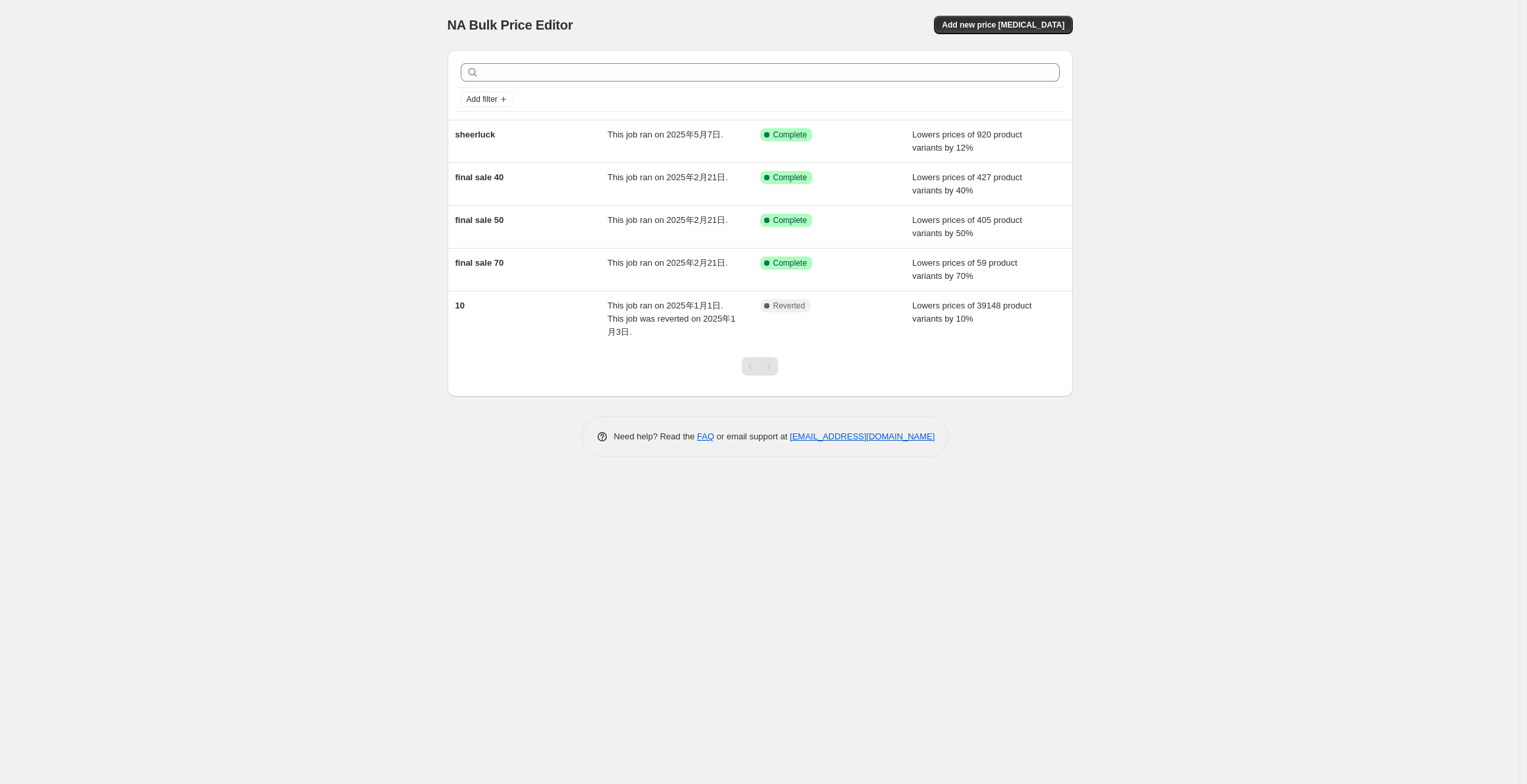
click at [1028, 25] on span "Add new price [MEDICAL_DATA]" at bounding box center [1003, 24] width 122 height 10
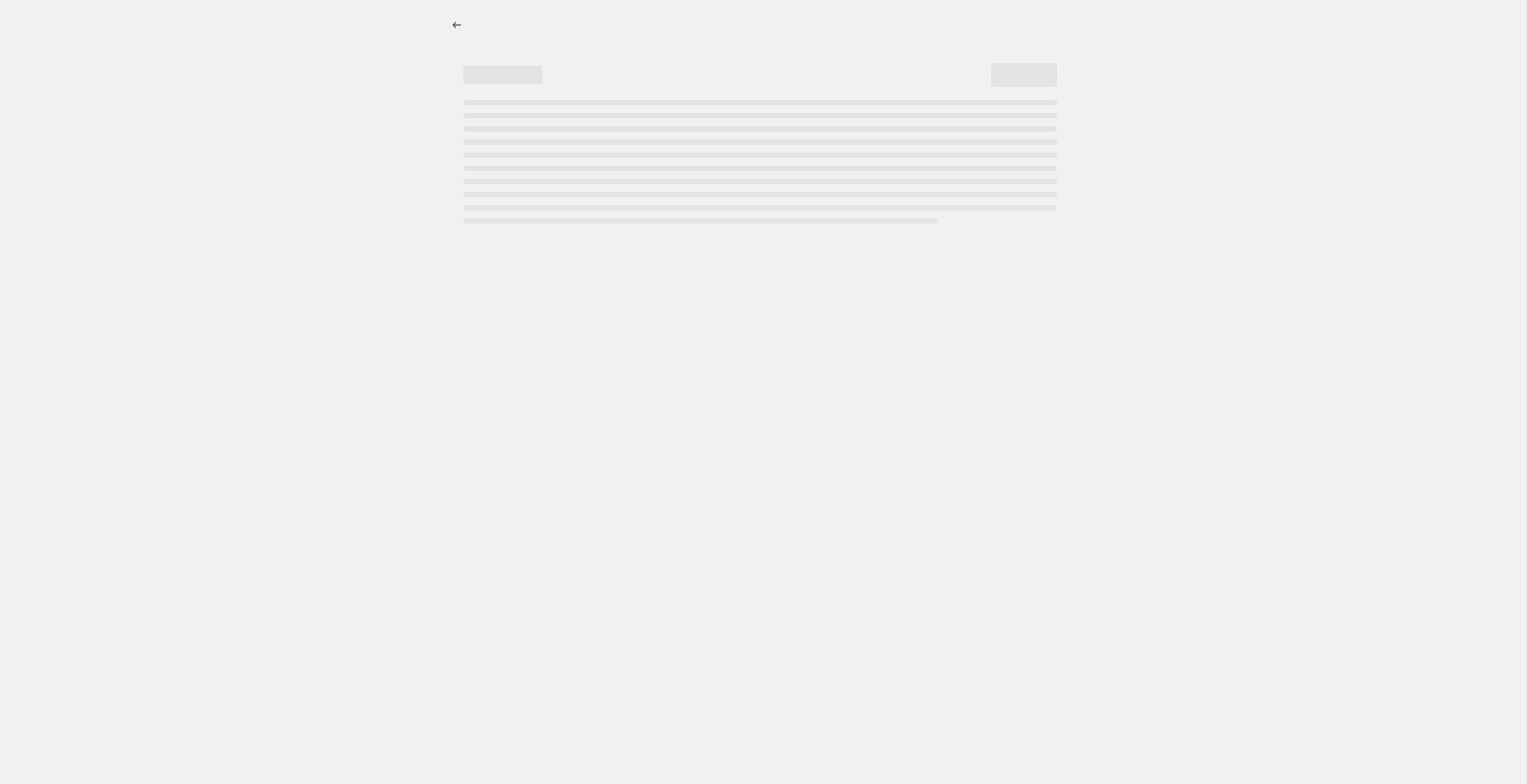
select select "percentage"
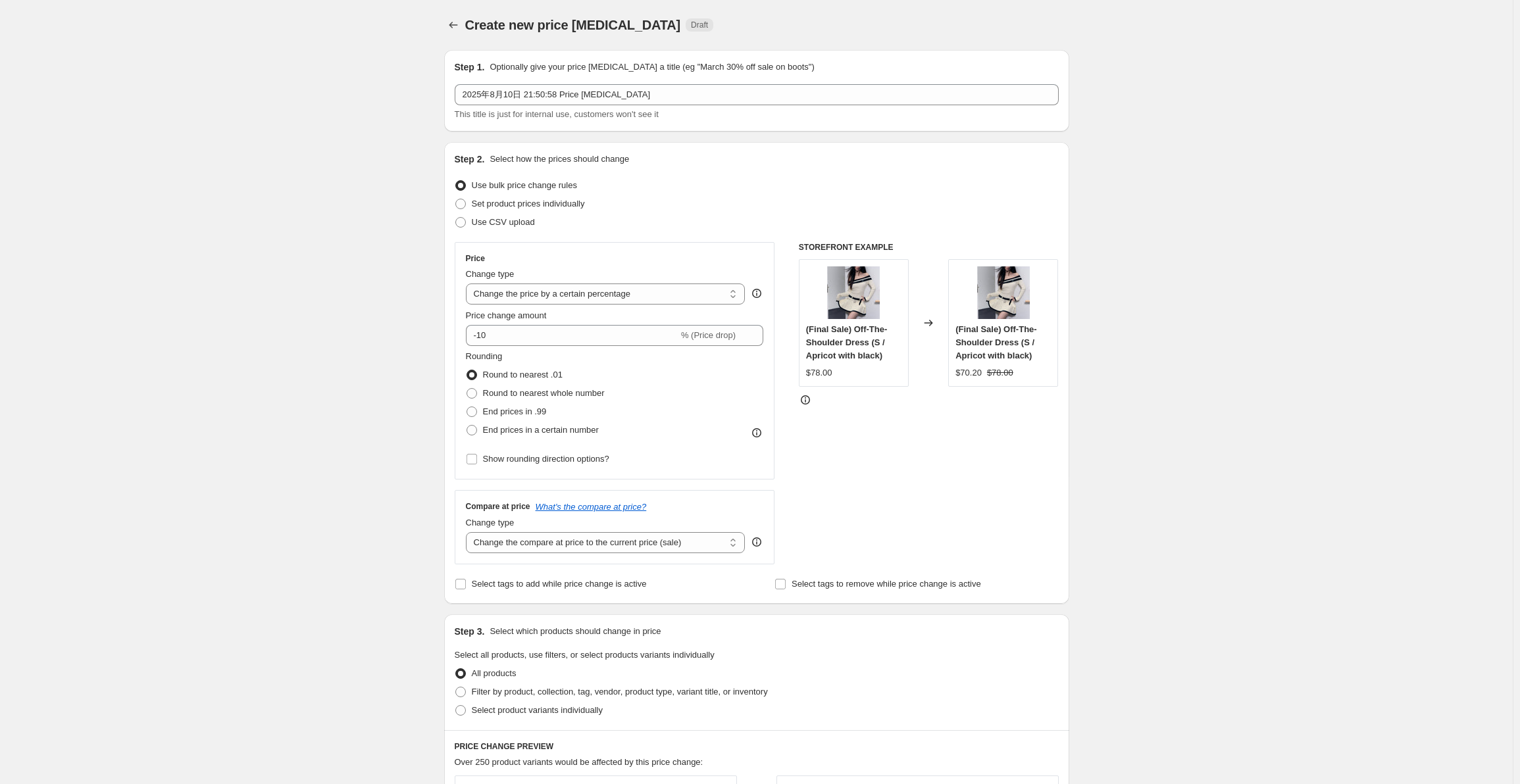
click at [504, 204] on span "Set product prices individually" at bounding box center [529, 204] width 113 height 10
click at [456, 199] on input "Set product prices individually" at bounding box center [455, 199] width 1 height 1
radio input "true"
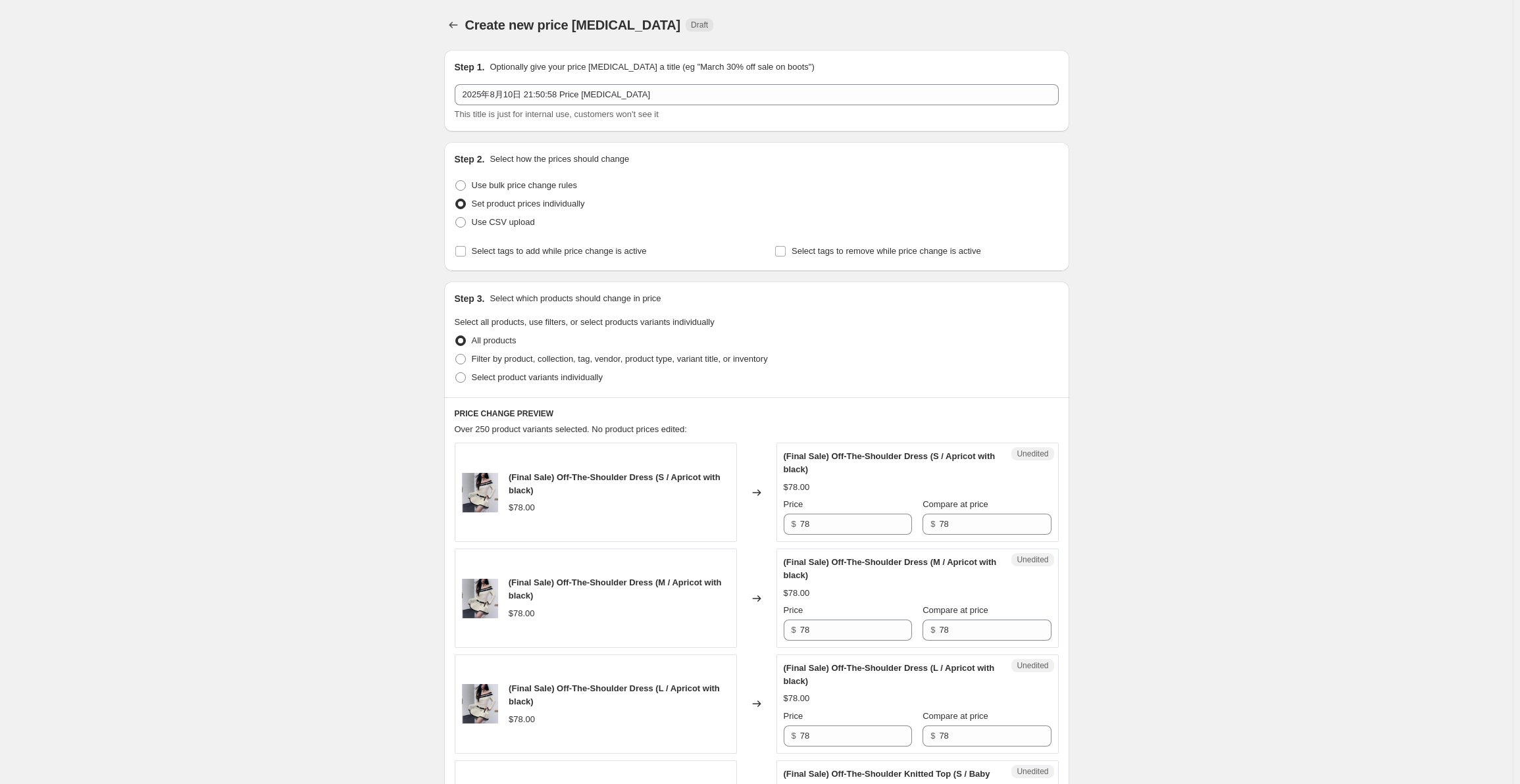
click at [500, 187] on span "Use bulk price change rules" at bounding box center [525, 185] width 106 height 10
click at [456, 180] on input "Use bulk price change rules" at bounding box center [455, 180] width 1 height 1
radio input "true"
select select "percentage"
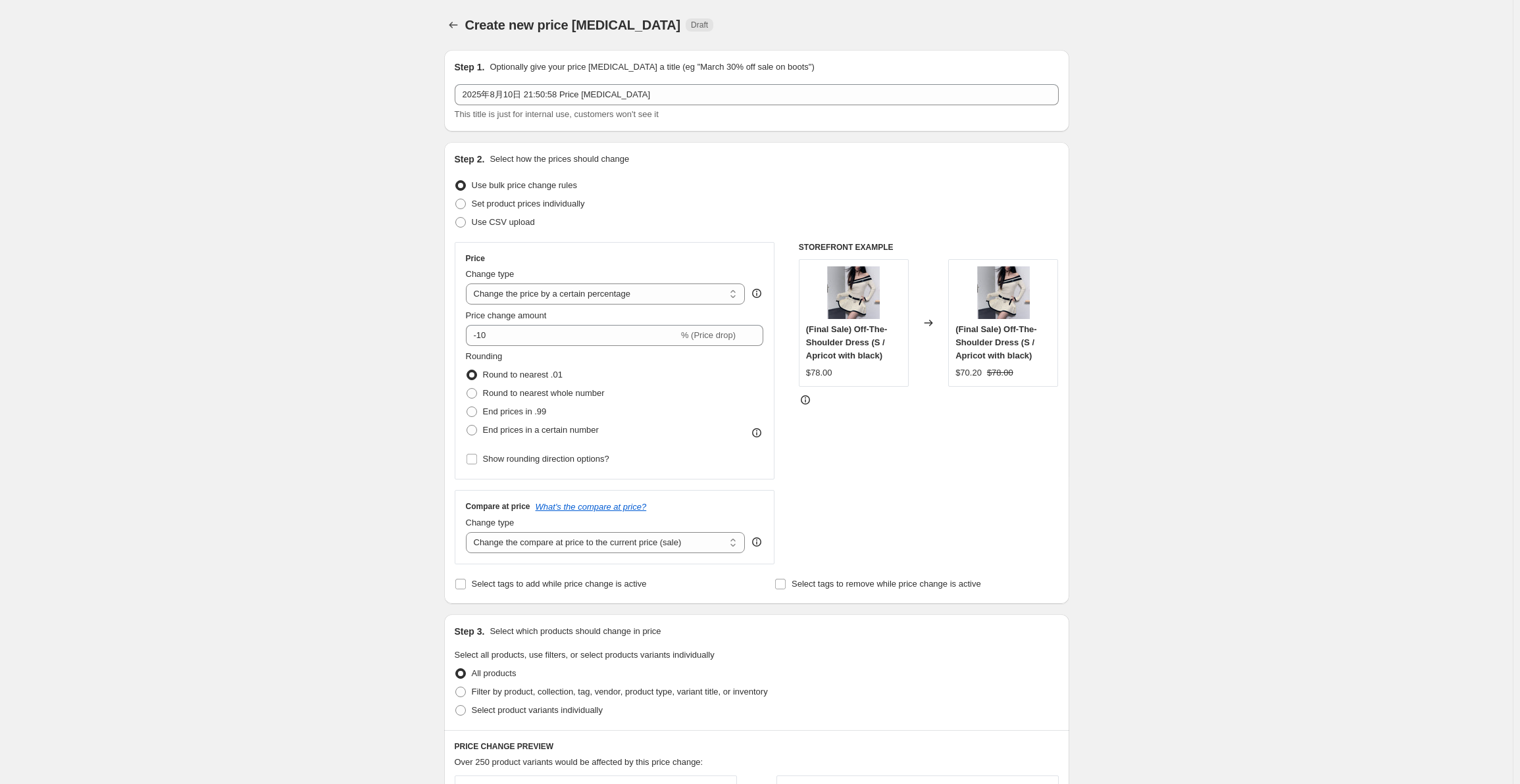
click at [613, 292] on select "Change the price to a certain amount Change the price by a certain amount Chang…" at bounding box center [605, 293] width 280 height 21
click at [606, 281] on div "Change type Change the price to a certain amount Change the price by a certain …" at bounding box center [605, 286] width 280 height 37
click at [561, 330] on input "-10" at bounding box center [572, 335] width 213 height 21
click at [643, 232] on div "Step 2. Select how the prices should change Use bulk price change rules Set pro…" at bounding box center [756, 373] width 604 height 441
click at [516, 336] on input "-10" at bounding box center [572, 335] width 213 height 21
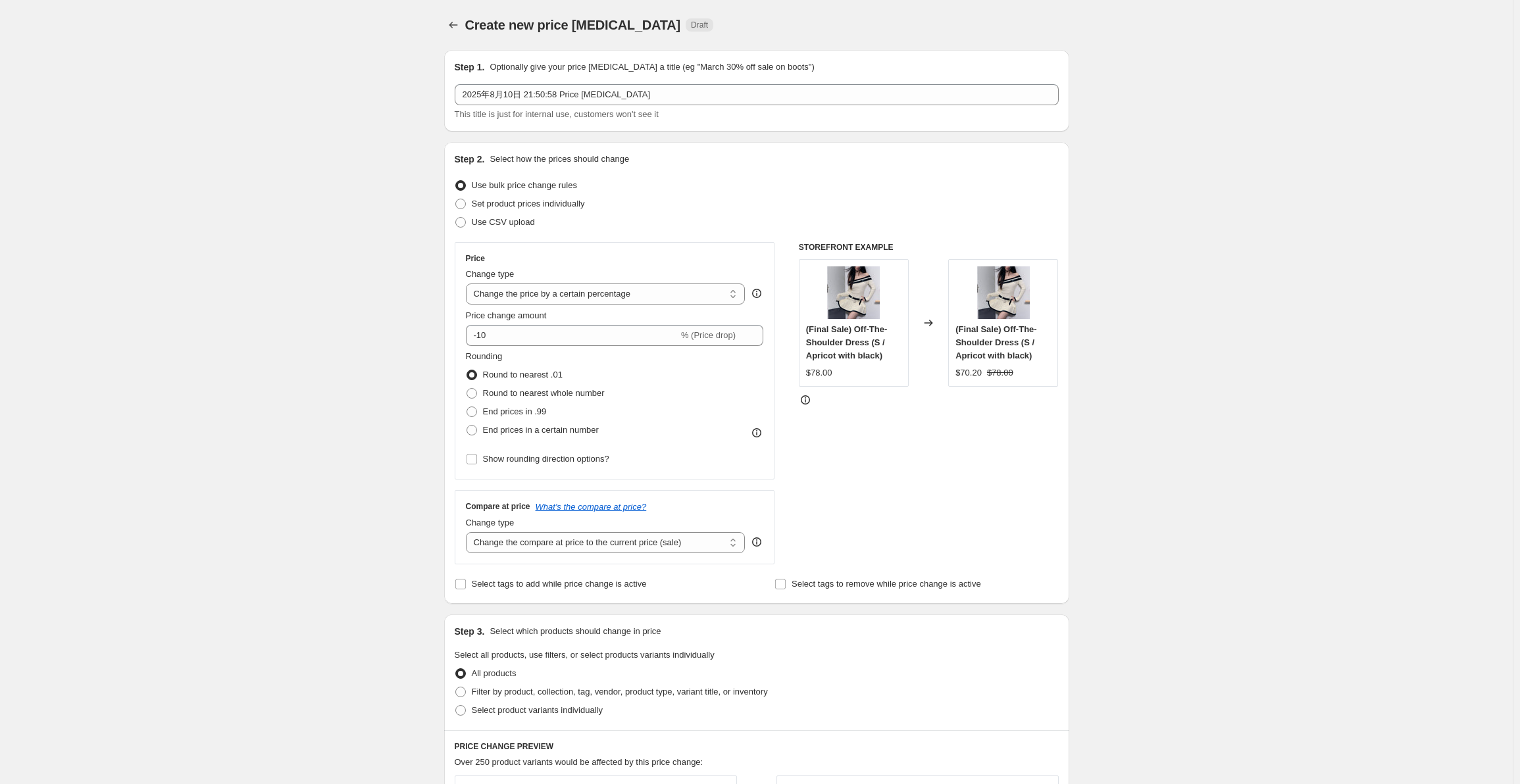
click at [629, 552] on select "Change the compare at price to the current price (sale) Change the compare at p…" at bounding box center [605, 542] width 280 height 21
click at [635, 541] on select "Change the compare at price to the current price (sale) Change the compare at p…" at bounding box center [605, 542] width 280 height 21
click at [661, 479] on div "Price Change type Change the price to a certain amount Change the price by a ce…" at bounding box center [615, 361] width 320 height 238
click at [505, 330] on input "-10" at bounding box center [572, 335] width 213 height 21
click at [549, 307] on div "Price Change type Change the price to a certain amount Change the price by a ce…" at bounding box center [615, 361] width 298 height 215
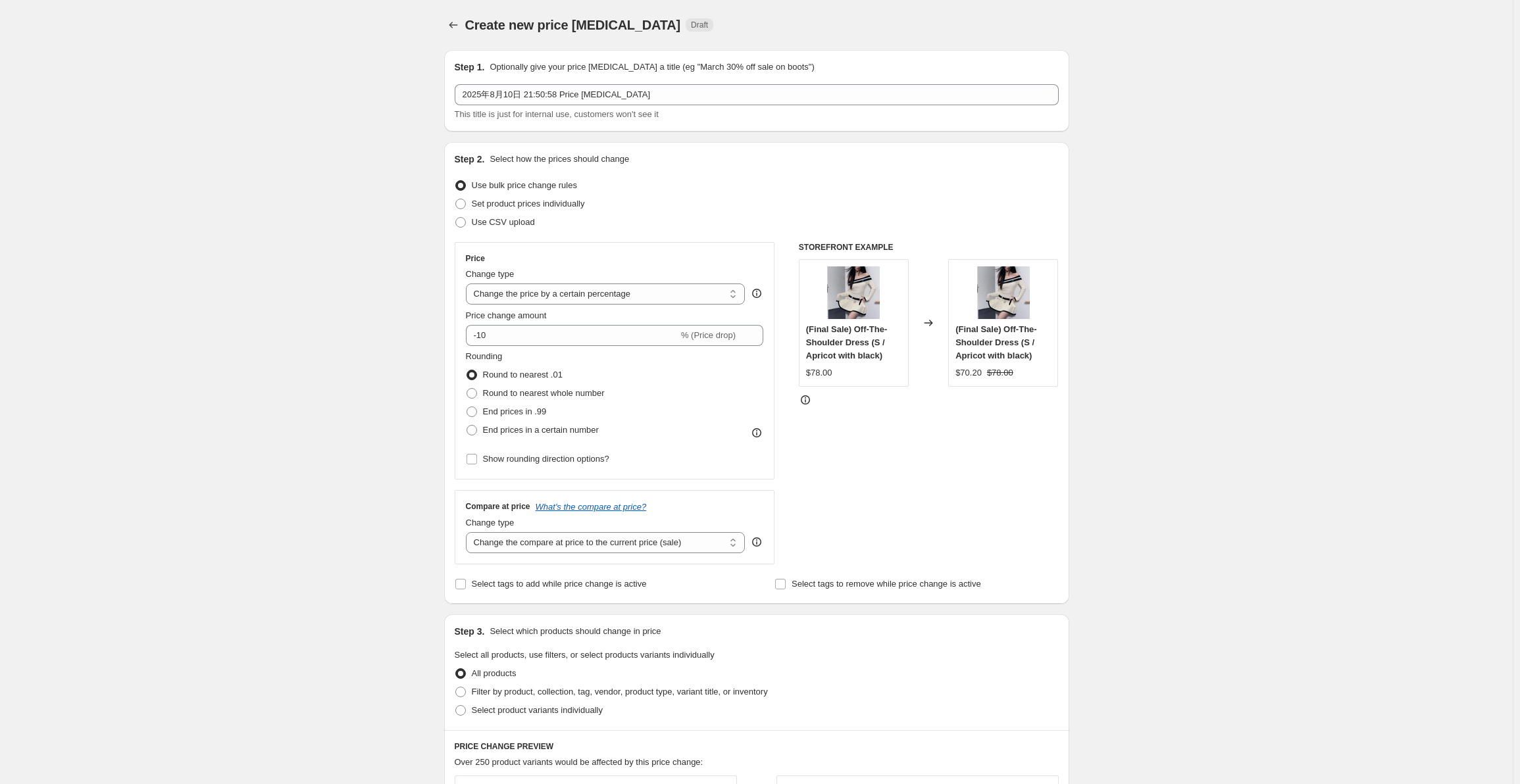
click at [572, 292] on select "Change the price to a certain amount Change the price by a certain amount Chang…" at bounding box center [605, 293] width 280 height 21
click at [468, 283] on select "Change the price to a certain amount Change the price by a certain amount Chang…" at bounding box center [605, 293] width 280 height 21
click at [631, 235] on div "Step 2. Select how the prices should change Use bulk price change rules Set pro…" at bounding box center [756, 373] width 604 height 441
click at [528, 536] on select "Change the compare at price to the current price (sale) Change the compare at p…" at bounding box center [605, 542] width 280 height 21
select select "percentage"
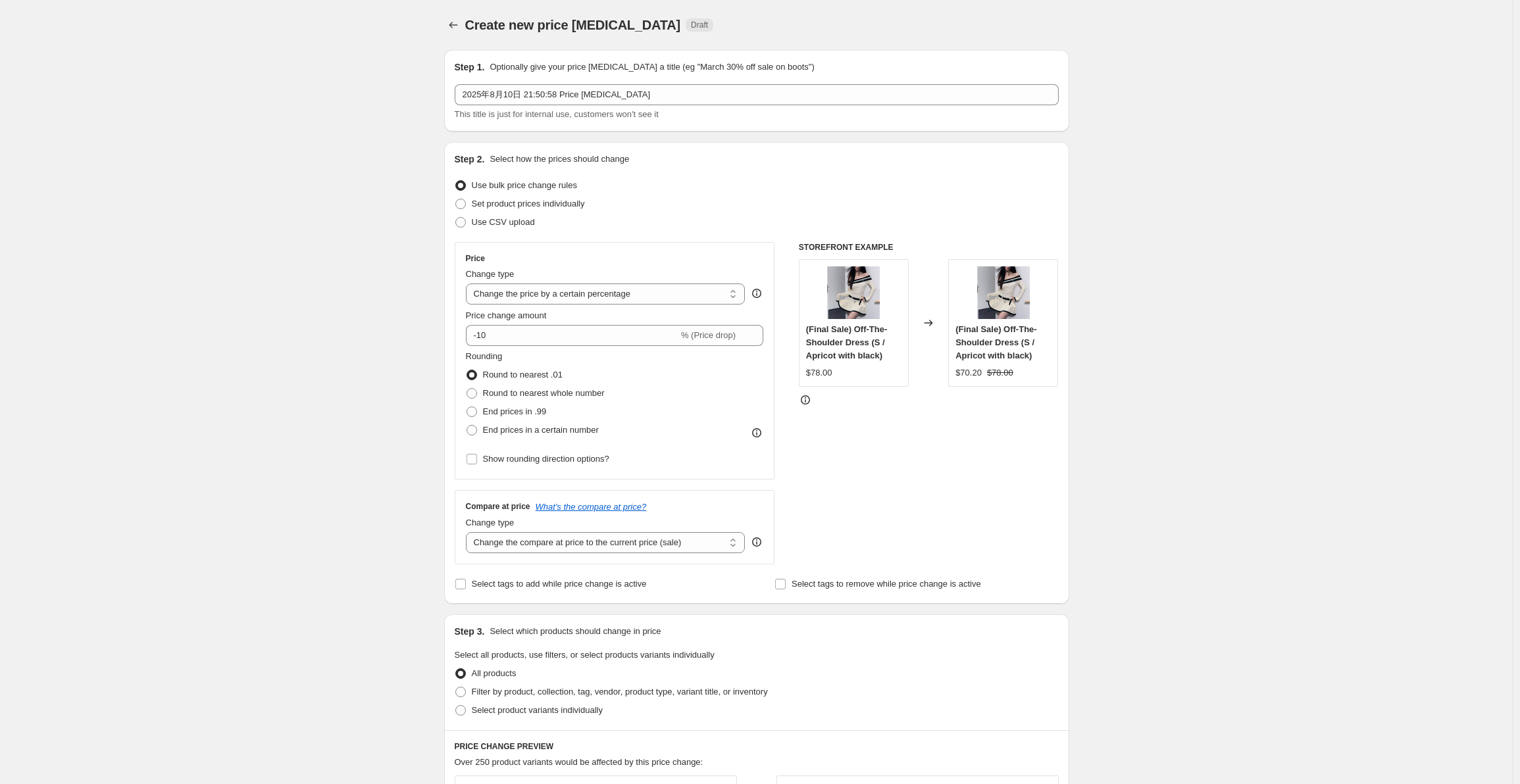
click at [468, 532] on select "Change the compare at price to the current price (sale) Change the compare at p…" at bounding box center [605, 542] width 280 height 21
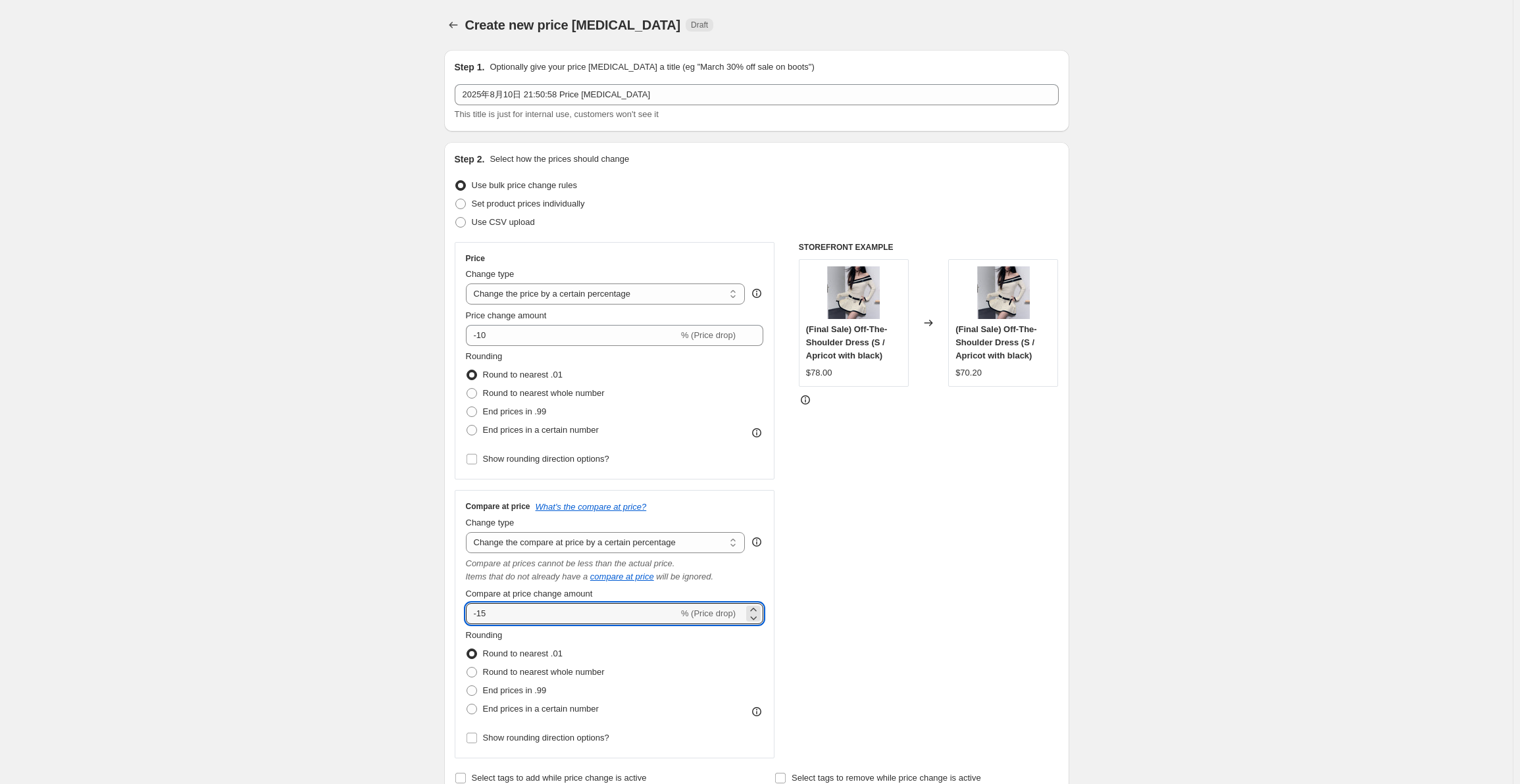
drag, startPoint x: 575, startPoint y: 614, endPoint x: 458, endPoint y: 609, distance: 117.1
click at [458, 609] on div "Compare at price What's the compare at price? Change type Change the compare at…" at bounding box center [615, 625] width 320 height 268
type input "5"
click at [690, 676] on div "Rounding Round to nearest .01 Round to nearest whole number End prices in .99 E…" at bounding box center [615, 674] width 298 height 90
click at [506, 673] on span "Round to nearest whole number" at bounding box center [544, 672] width 122 height 10
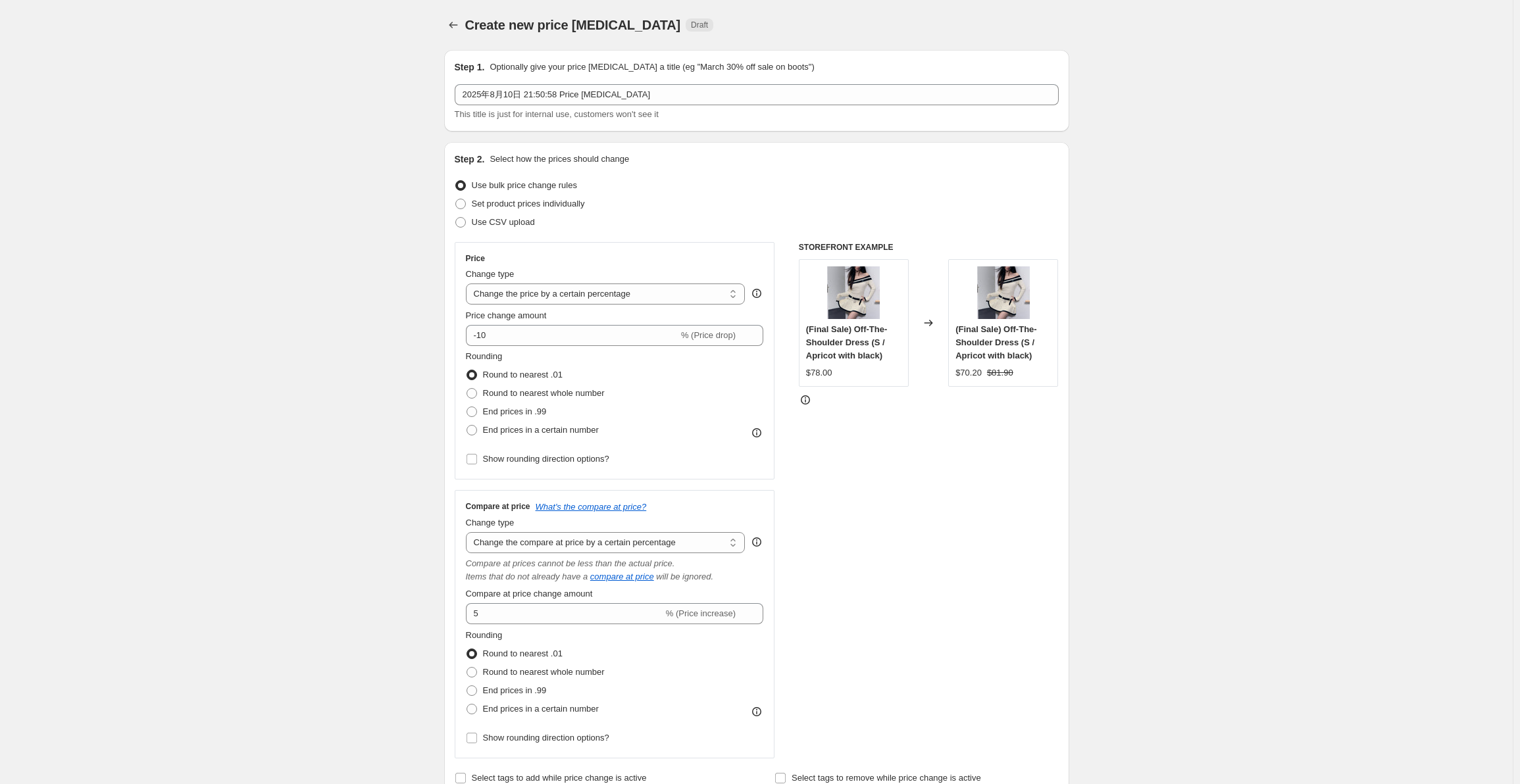
click at [467, 668] on input "Round to nearest whole number" at bounding box center [467, 667] width 1 height 1
radio input "true"
drag, startPoint x: 508, startPoint y: 340, endPoint x: 479, endPoint y: 341, distance: 29.0
click at [479, 341] on input "-10" at bounding box center [572, 335] width 213 height 21
type input "-5"
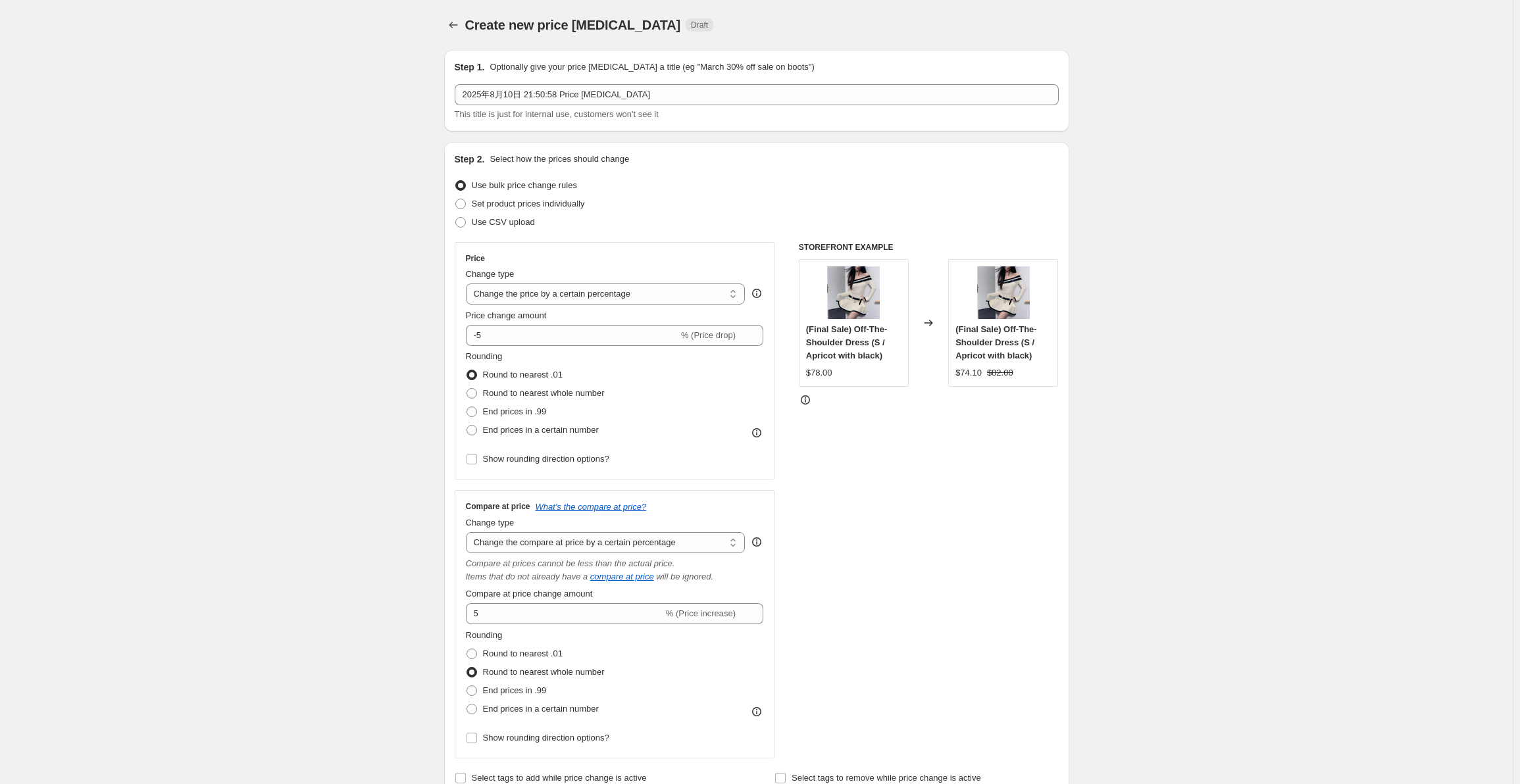
click at [692, 399] on div "Rounding Round to nearest .01 Round to nearest whole number End prices in .99 E…" at bounding box center [615, 394] width 298 height 90
click at [518, 391] on span "Round to nearest whole number" at bounding box center [544, 392] width 122 height 10
click at [467, 389] on input "Round to nearest whole number" at bounding box center [467, 388] width 1 height 1
radio input "true"
click at [695, 398] on div "Rounding Round to nearest .01 Round to nearest whole number End prices in .99 E…" at bounding box center [615, 394] width 298 height 90
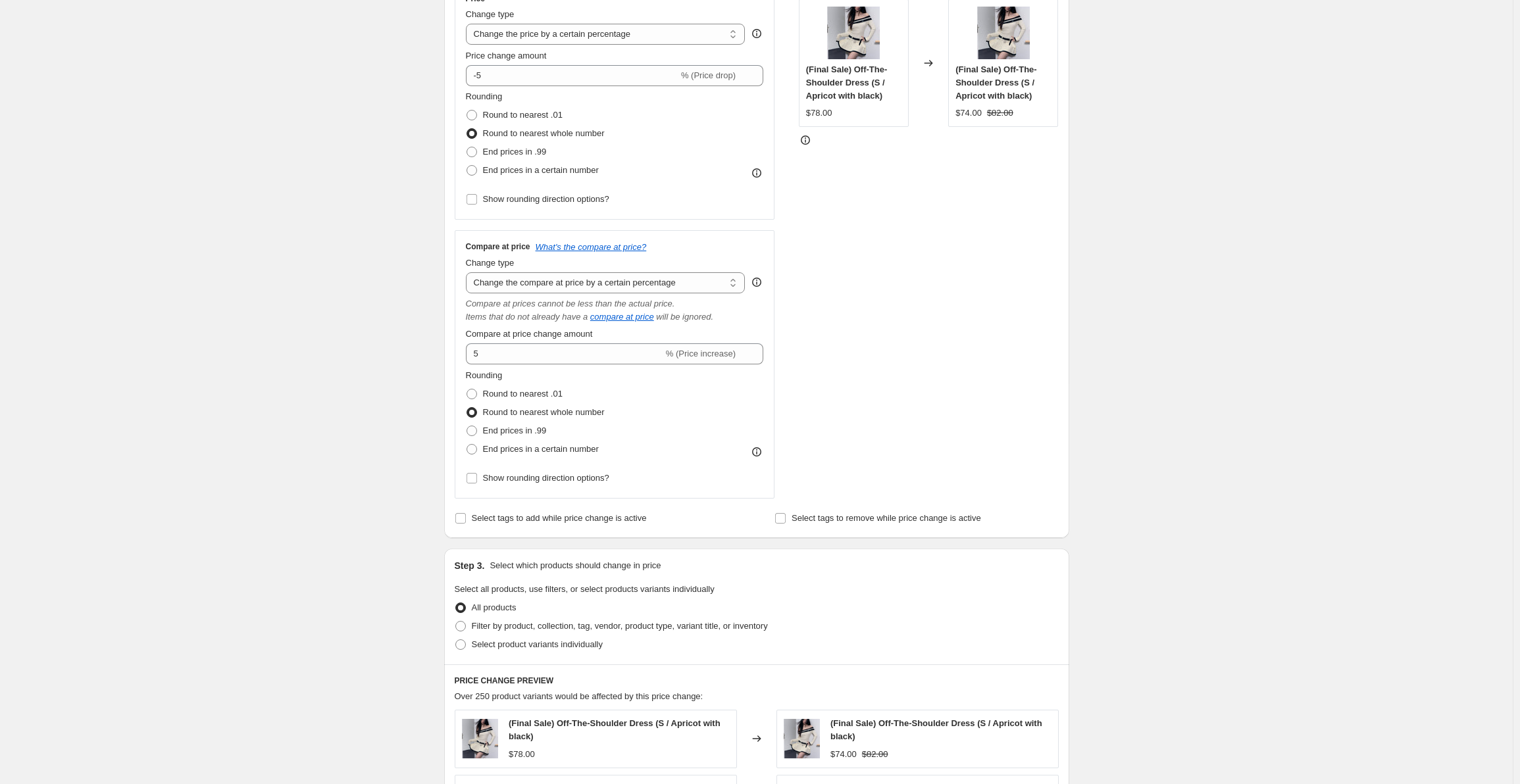
scroll to position [263, 0]
click at [494, 516] on span "Select tags to add while price change is active" at bounding box center [559, 515] width 175 height 10
click at [466, 516] on input "Select tags to add while price change is active" at bounding box center [460, 515] width 10 height 10
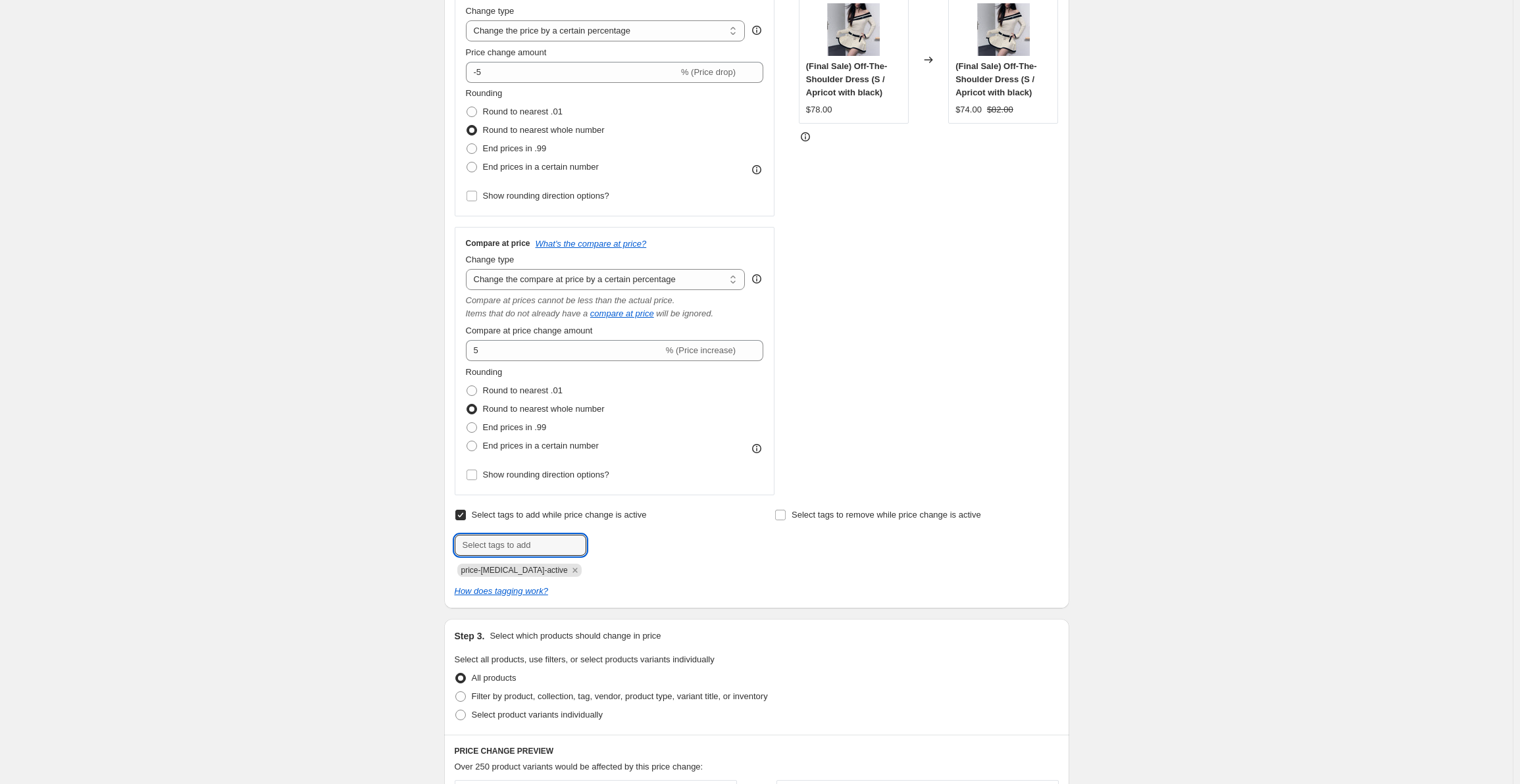
click at [520, 541] on input "text" at bounding box center [520, 545] width 131 height 21
click at [520, 523] on label "Select tags to add while price change is active" at bounding box center [551, 516] width 193 height 19
click at [466, 520] on input "Select tags to add while price change is active" at bounding box center [460, 515] width 10 height 10
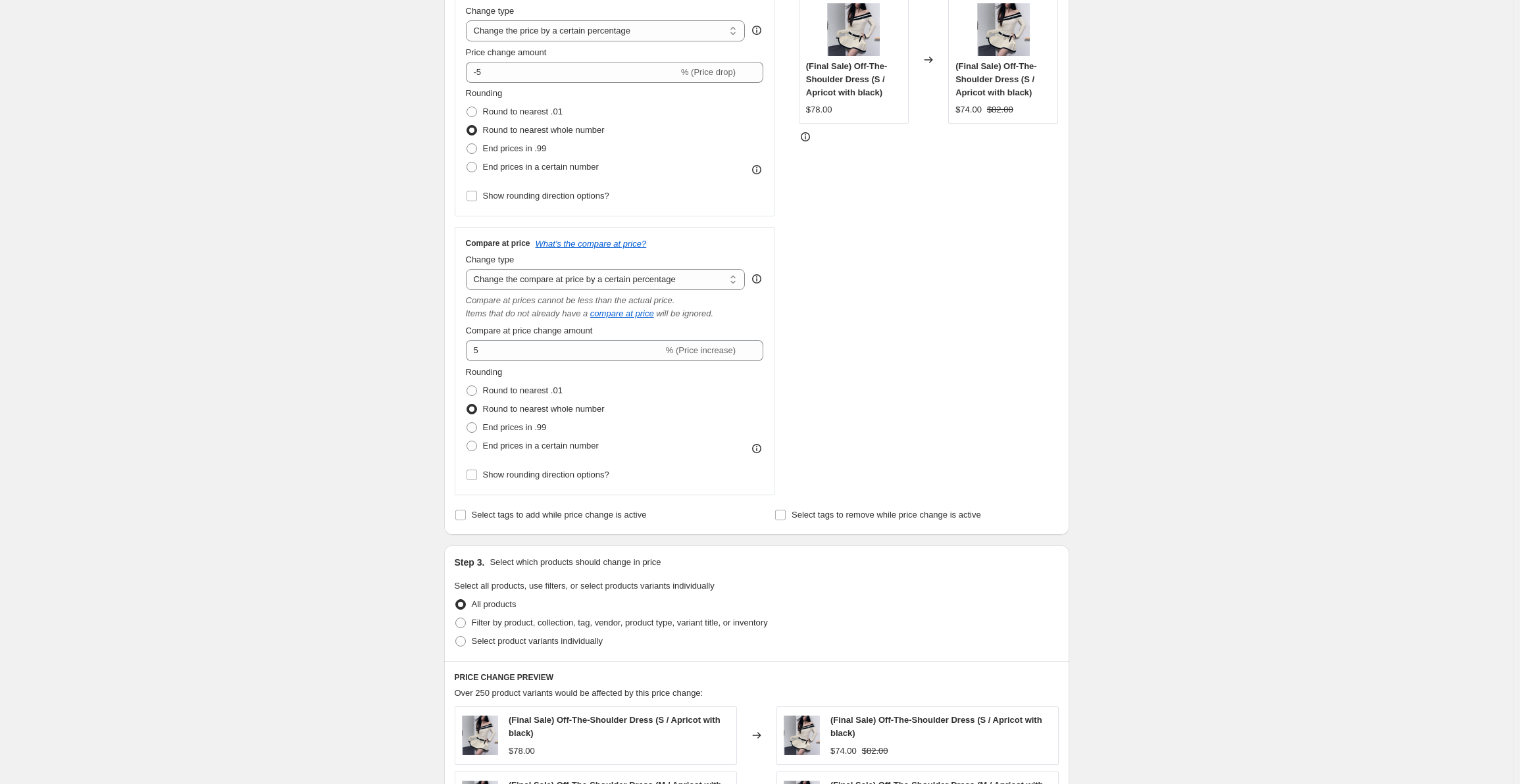
drag, startPoint x: 697, startPoint y: 516, endPoint x: 537, endPoint y: 484, distance: 163.2
click at [693, 516] on div "Select tags to add while price change is active" at bounding box center [596, 516] width 283 height 19
click at [539, 517] on span "Select tags to add while price change is active" at bounding box center [559, 515] width 175 height 10
click at [466, 517] on input "Select tags to add while price change is active" at bounding box center [460, 515] width 10 height 10
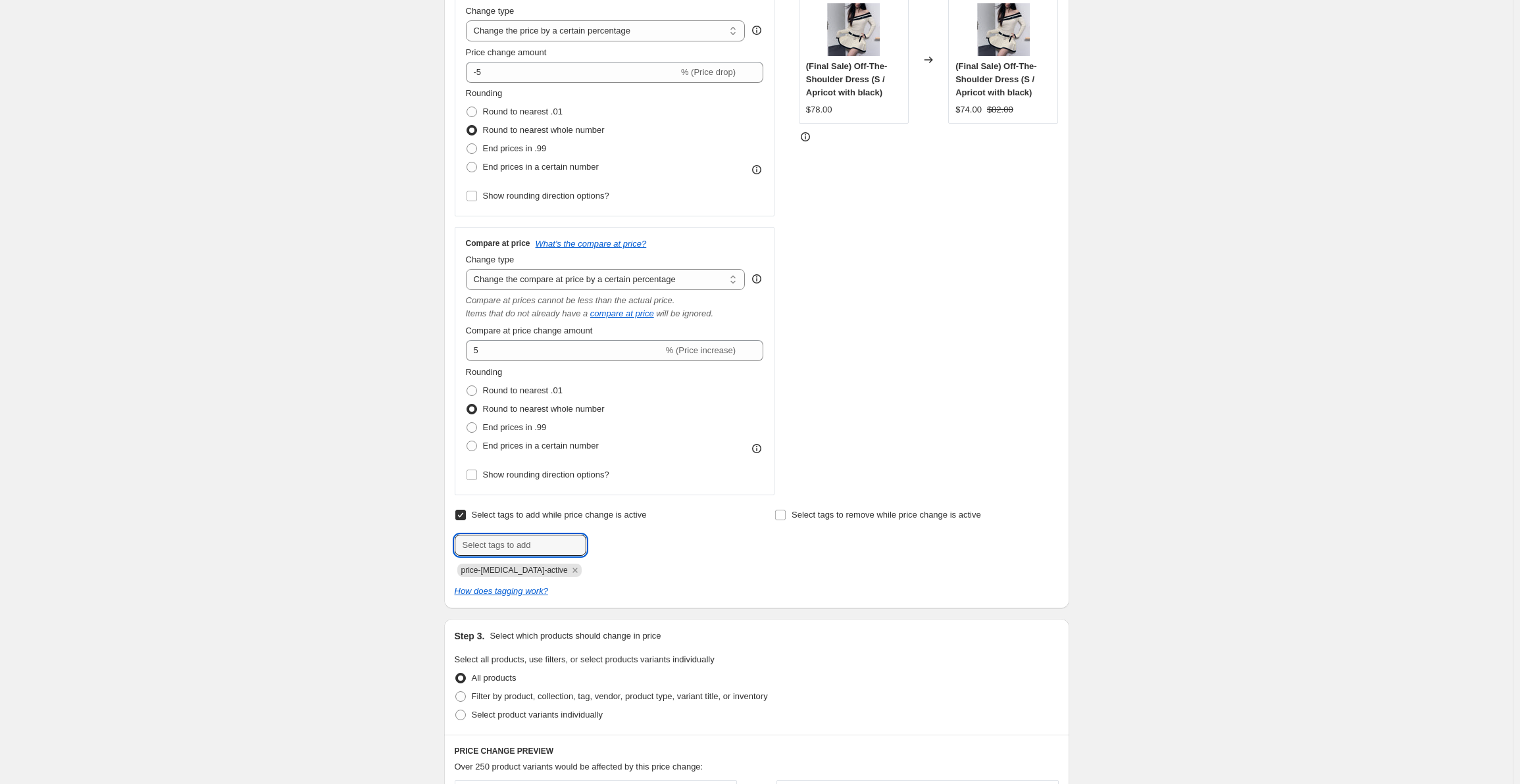
drag, startPoint x: 517, startPoint y: 550, endPoint x: 515, endPoint y: 575, distance: 25.1
click at [517, 549] on input "text" at bounding box center [520, 545] width 131 height 21
click at [515, 575] on span "price-[MEDICAL_DATA]-active" at bounding box center [514, 570] width 106 height 9
click at [642, 552] on div at bounding box center [596, 545] width 283 height 21
click at [466, 511] on input "Select tags to add while price change is active" at bounding box center [460, 515] width 10 height 10
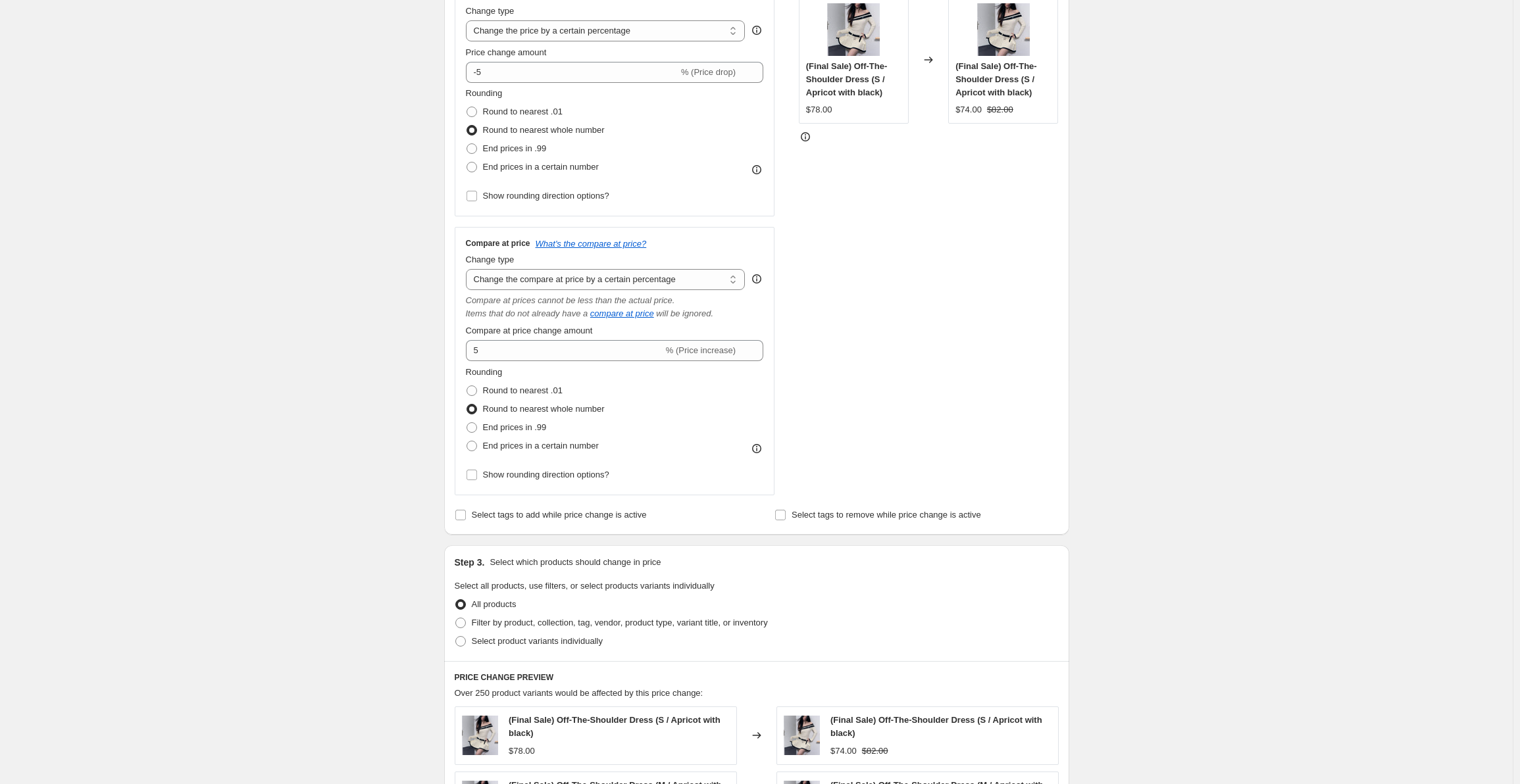
click at [551, 506] on label "Select tags to add while price change is active" at bounding box center [551, 516] width 193 height 19
click at [466, 510] on input "Select tags to add while price change is active" at bounding box center [460, 515] width 10 height 10
checkbox input "true"
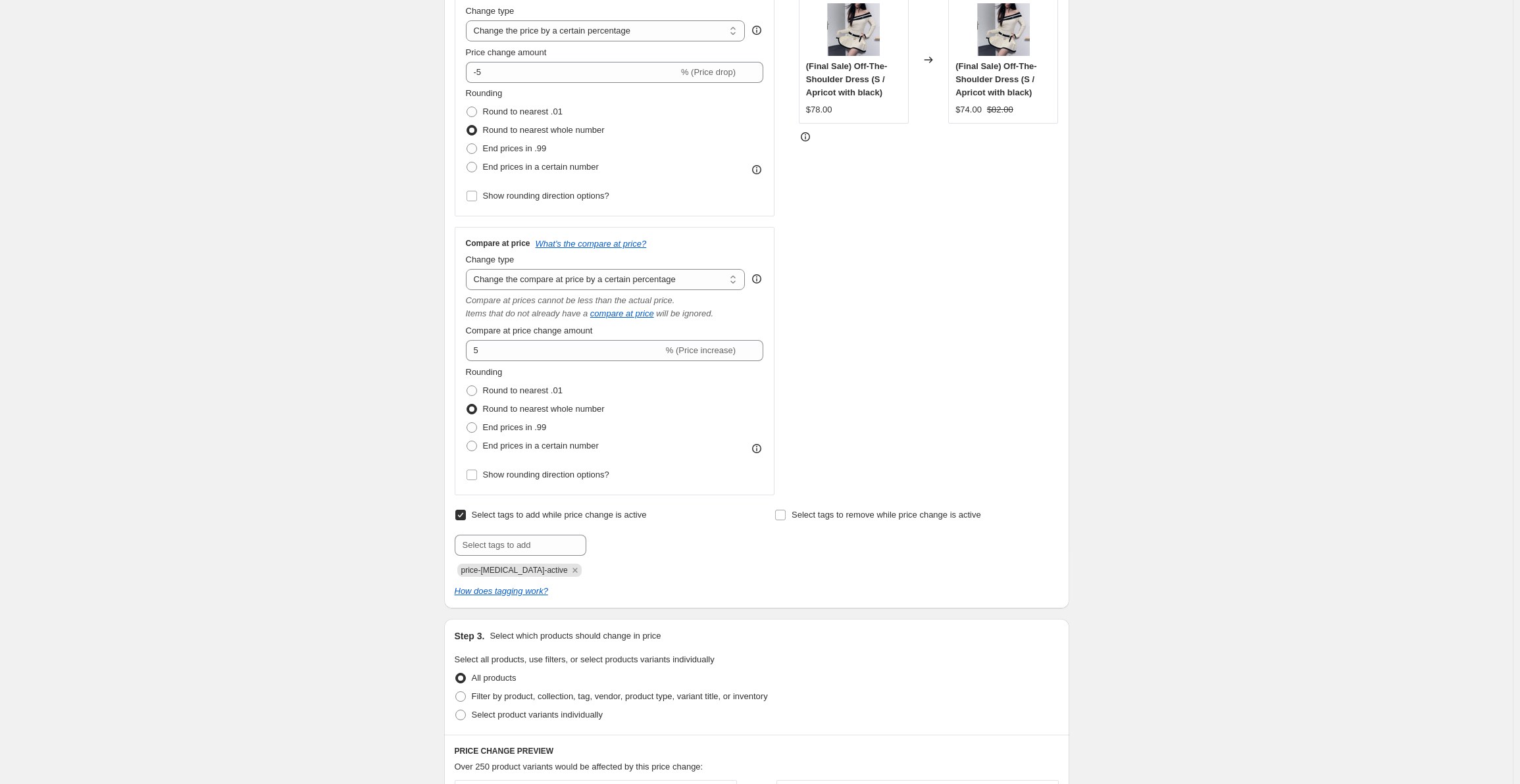
click at [809, 515] on span "Select tags to remove while price change is active" at bounding box center [886, 515] width 190 height 10
click at [786, 515] on input "Select tags to remove while price change is active" at bounding box center [779, 515] width 10 height 10
checkbox input "true"
click at [824, 552] on input "text" at bounding box center [841, 545] width 131 height 21
click at [539, 543] on input "text" at bounding box center [520, 545] width 131 height 21
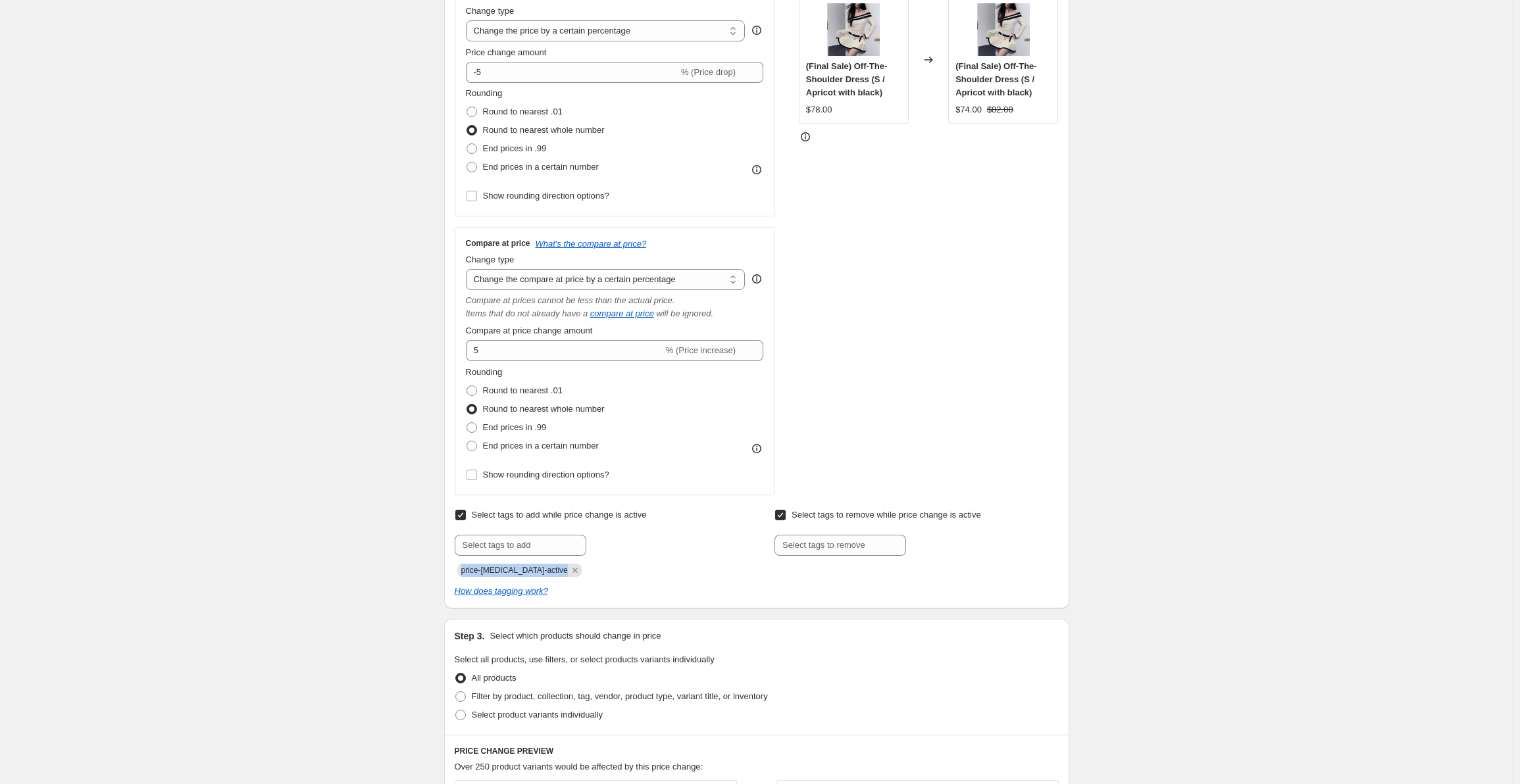
drag, startPoint x: 463, startPoint y: 573, endPoint x: 552, endPoint y: 573, distance: 89.0
click at [552, 573] on span "price-[MEDICAL_DATA]-active" at bounding box center [519, 570] width 124 height 13
copy span "price-[MEDICAL_DATA]-active"
click at [811, 550] on input "text" at bounding box center [841, 545] width 131 height 21
paste input "price-[MEDICAL_DATA]-active"
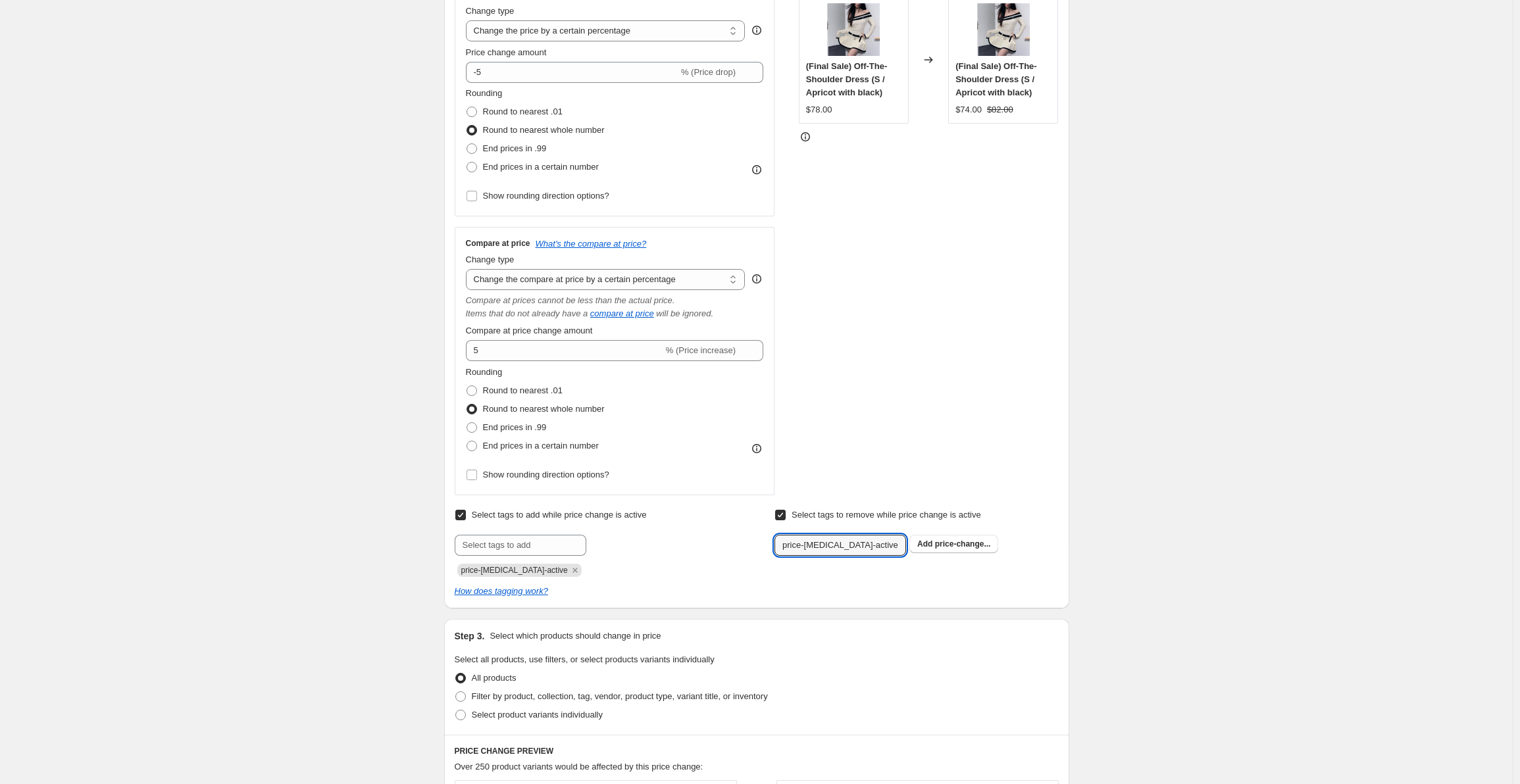
type input "price-[MEDICAL_DATA]-active"
click at [833, 578] on div "Select tags to add while price change is active Submit price-change-job-active …" at bounding box center [756, 553] width 604 height 93
click at [929, 546] on b "Add" at bounding box center [925, 544] width 15 height 9
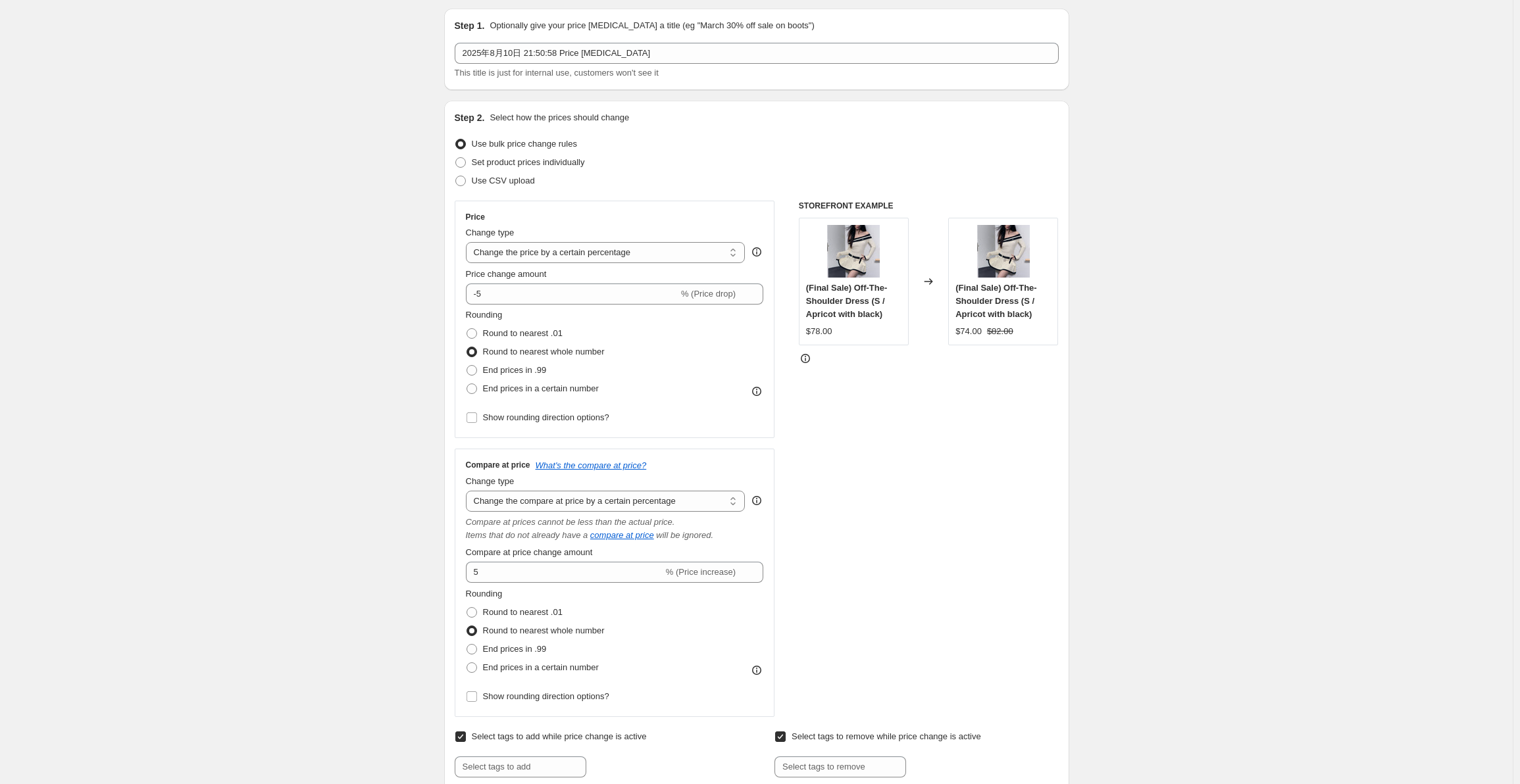
scroll to position [0, 0]
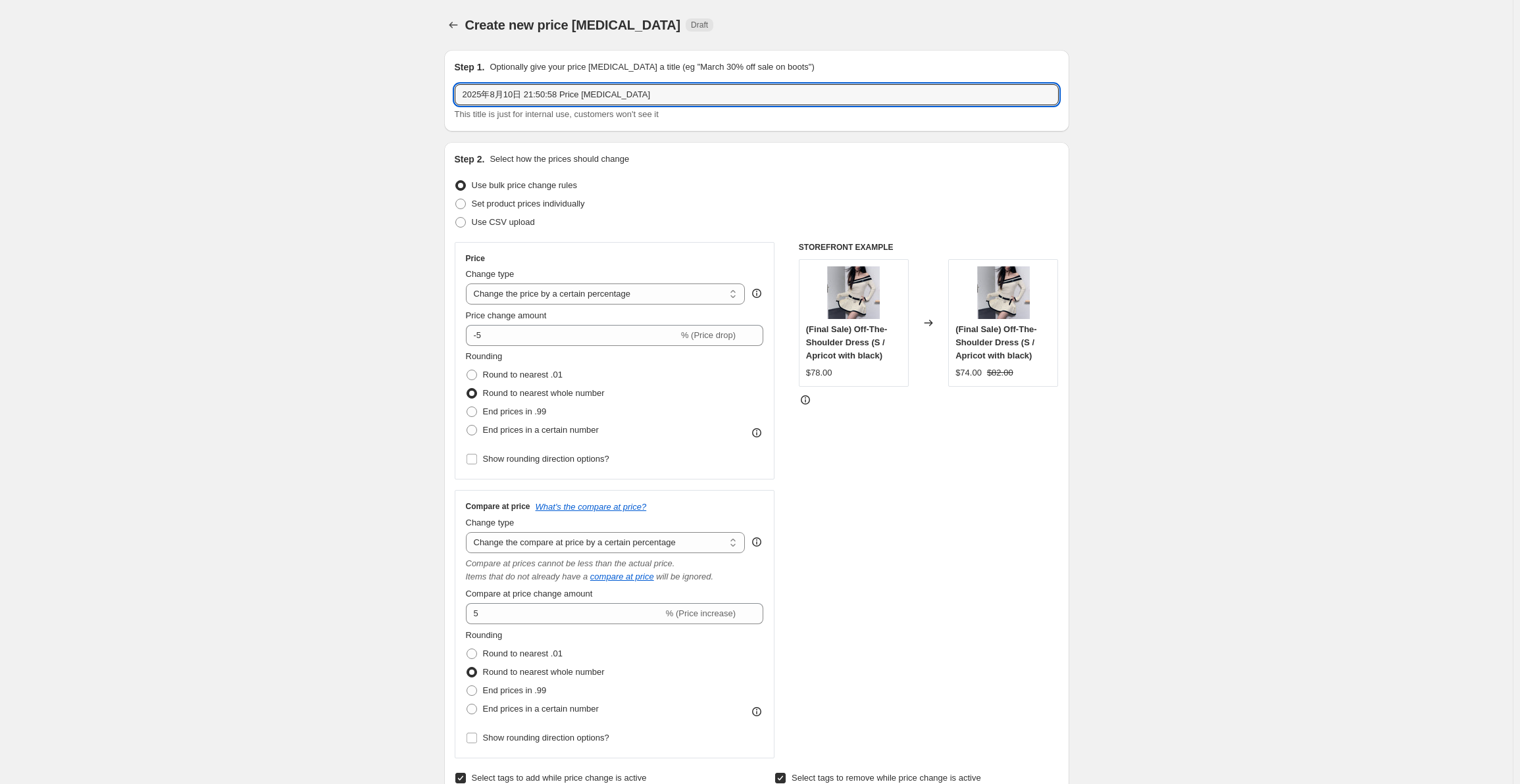
drag, startPoint x: 661, startPoint y: 85, endPoint x: 430, endPoint y: 79, distance: 231.1
click at [741, 194] on div "Use bulk price change rules" at bounding box center [756, 186] width 604 height 19
click at [569, 88] on input "VIAPITTI 8.10新品" at bounding box center [756, 94] width 604 height 21
type input "VIAPITTI 8.10新品 早秋"
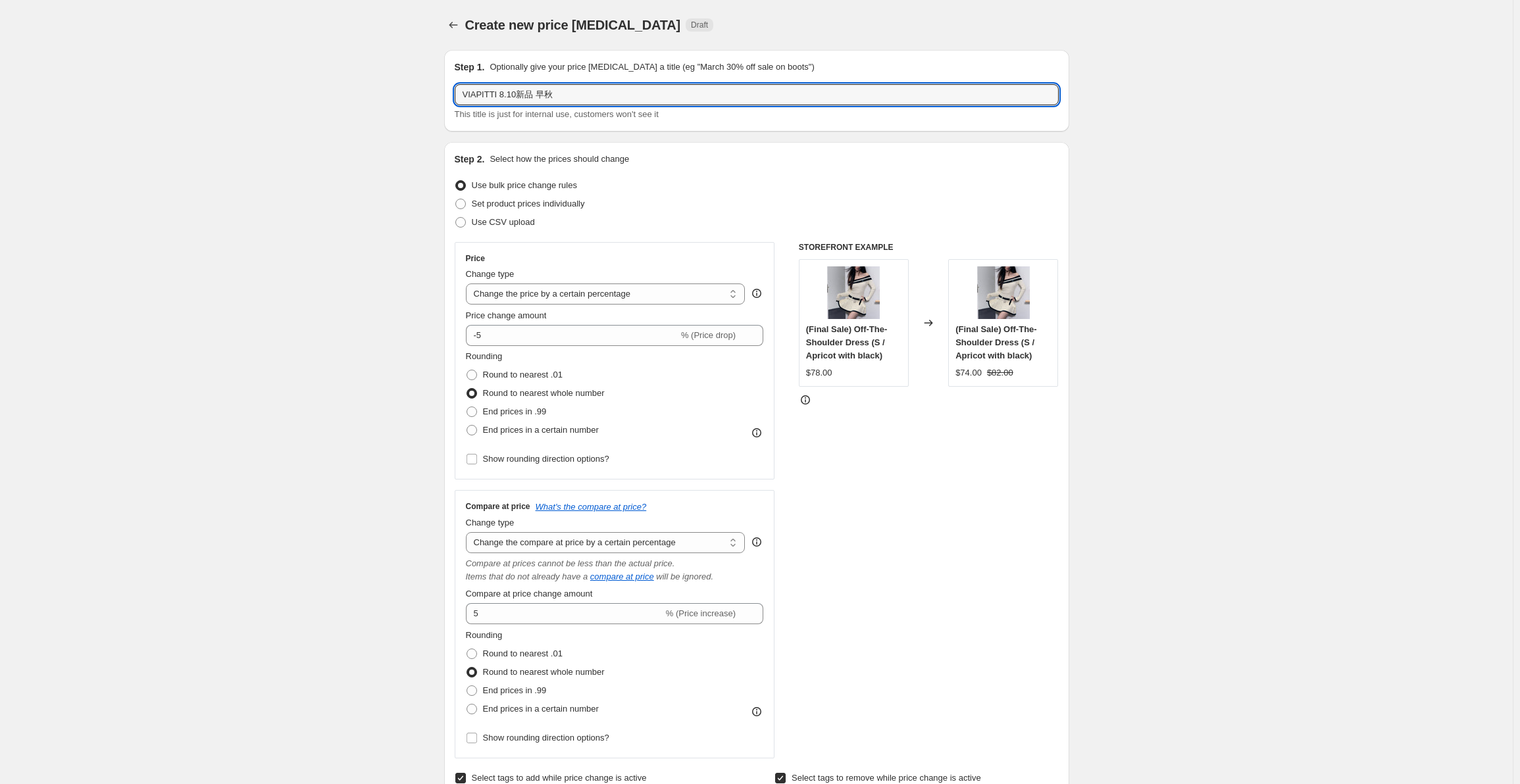
click at [770, 215] on div "Use CSV upload" at bounding box center [756, 222] width 604 height 19
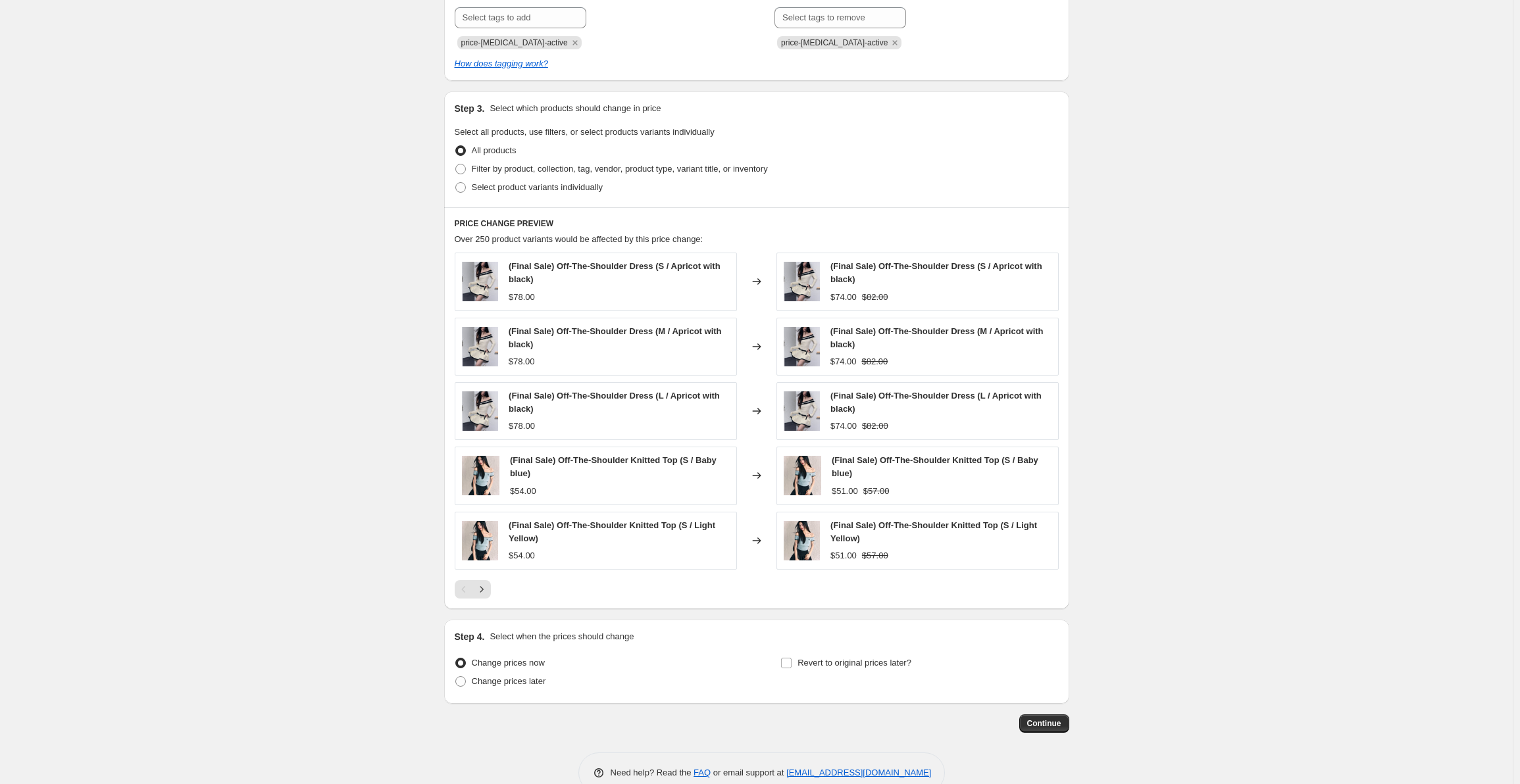
scroll to position [820, 0]
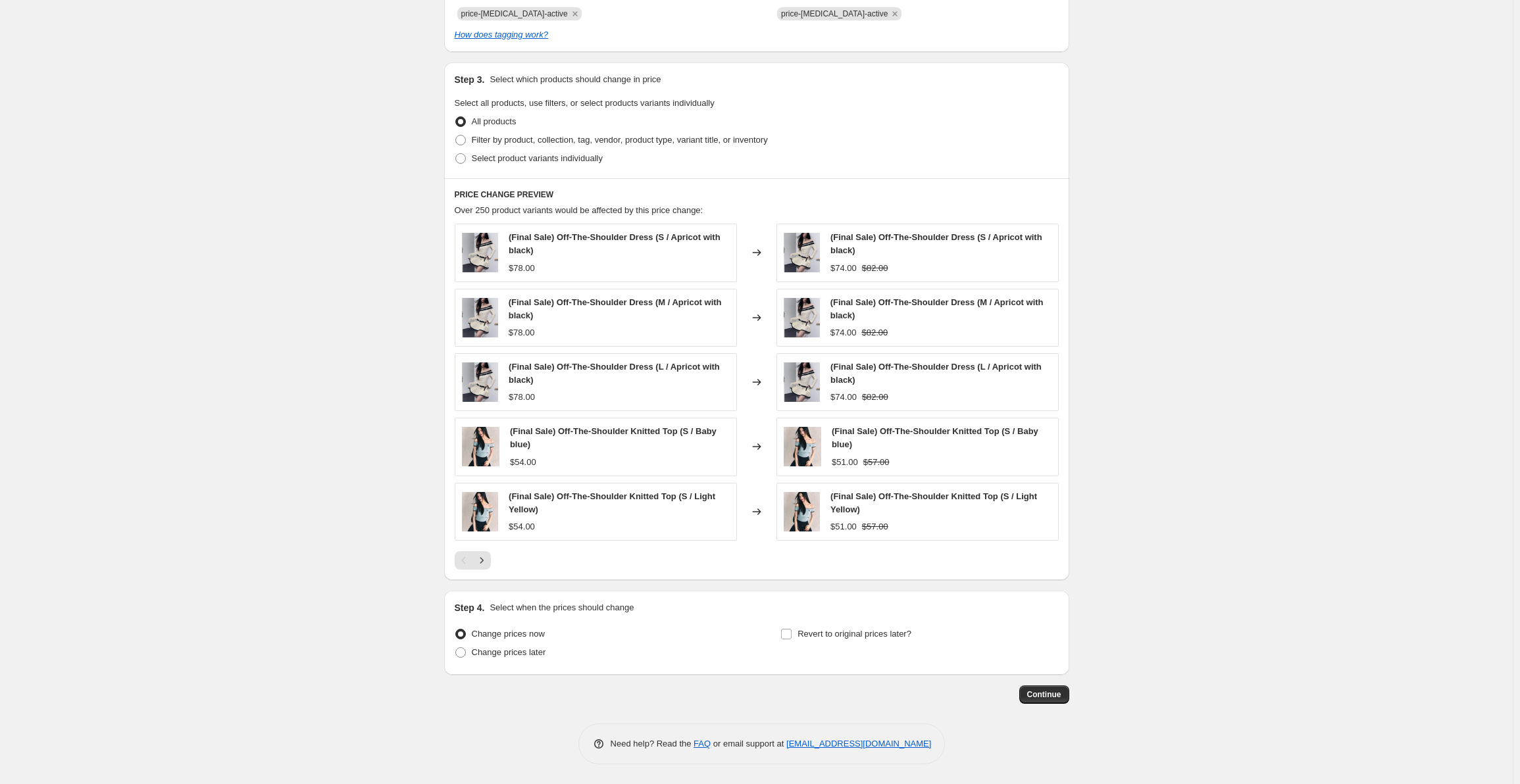
click at [505, 141] on span "Filter by product, collection, tag, vendor, product type, variant title, or inv…" at bounding box center [620, 140] width 296 height 10
click at [456, 135] on input "Filter by product, collection, tag, vendor, product type, variant title, or inv…" at bounding box center [455, 135] width 1 height 1
radio input "true"
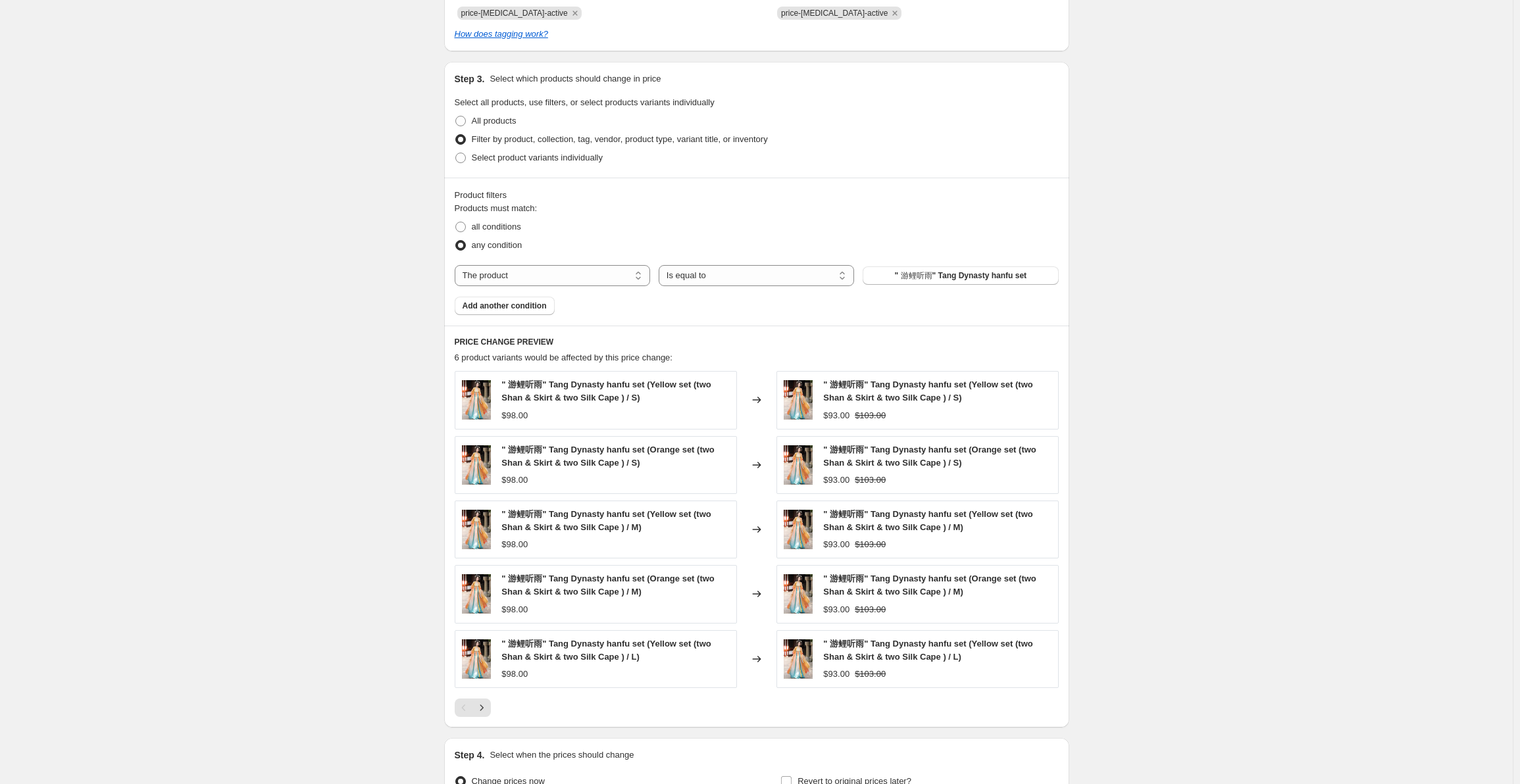
click at [500, 226] on span "all conditions" at bounding box center [496, 227] width 49 height 10
click at [456, 222] on input "all conditions" at bounding box center [455, 222] width 1 height 1
radio input "true"
click at [571, 279] on select "The product The product's collection The product's tag The product's vendor The…" at bounding box center [552, 275] width 195 height 21
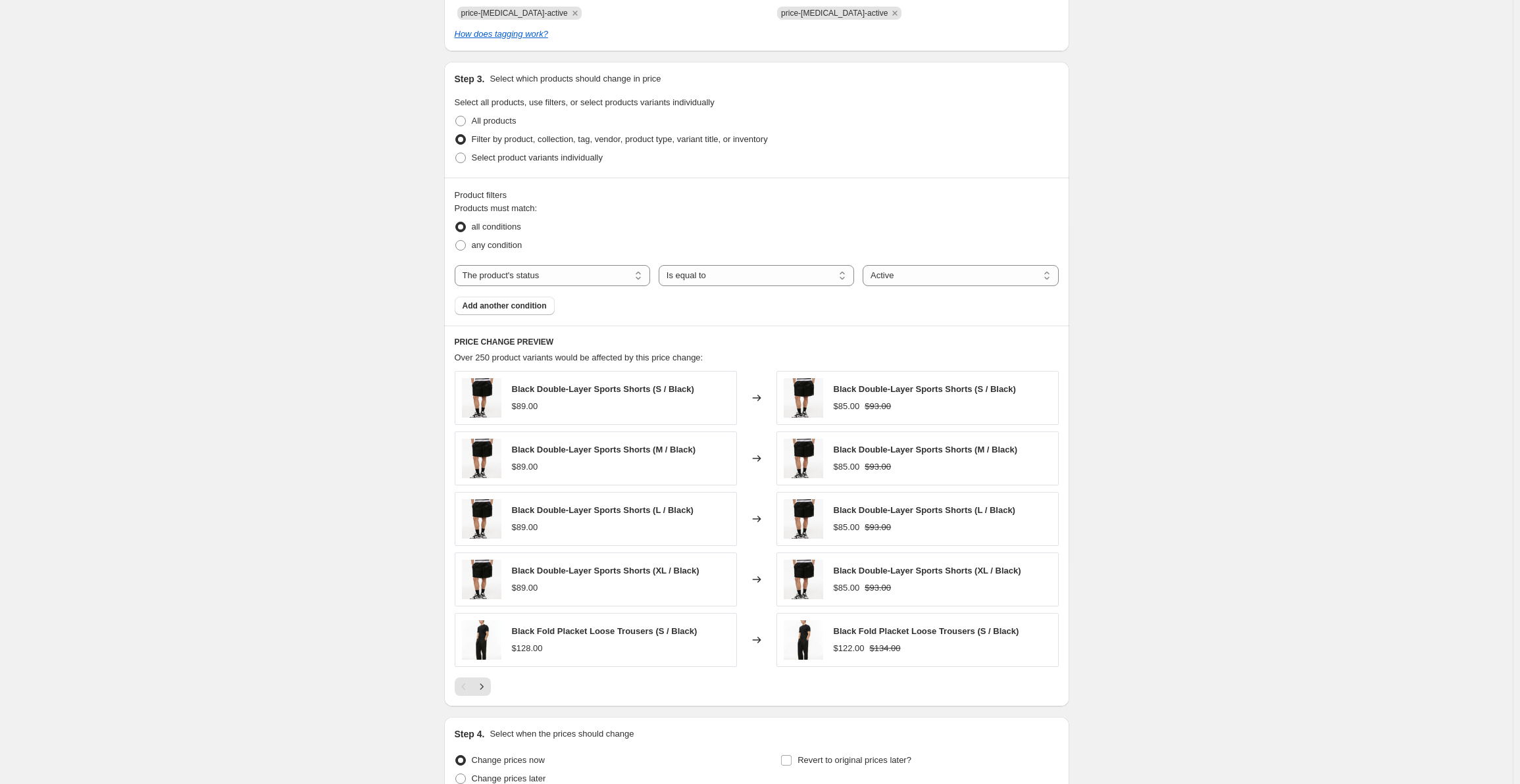
click at [883, 275] on select "Active Draft Archived" at bounding box center [960, 275] width 195 height 21
click at [870, 280] on select "Active Draft Archived" at bounding box center [960, 275] width 195 height 21
click at [599, 268] on select "The product The product's collection The product's tag The product's vendor The…" at bounding box center [552, 275] width 195 height 21
select select "collection"
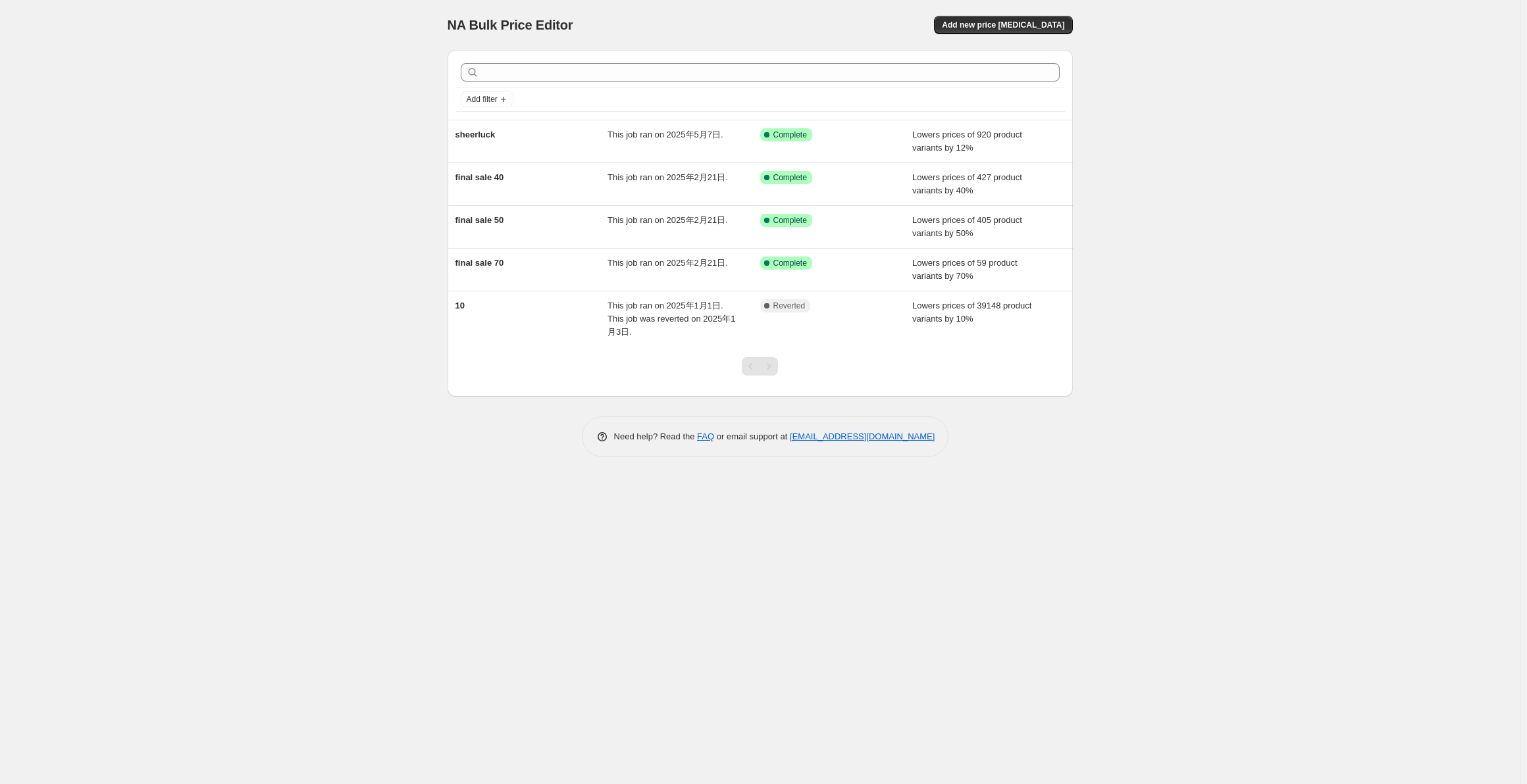
click at [1046, 27] on span "Add new price [MEDICAL_DATA]" at bounding box center [1003, 24] width 122 height 10
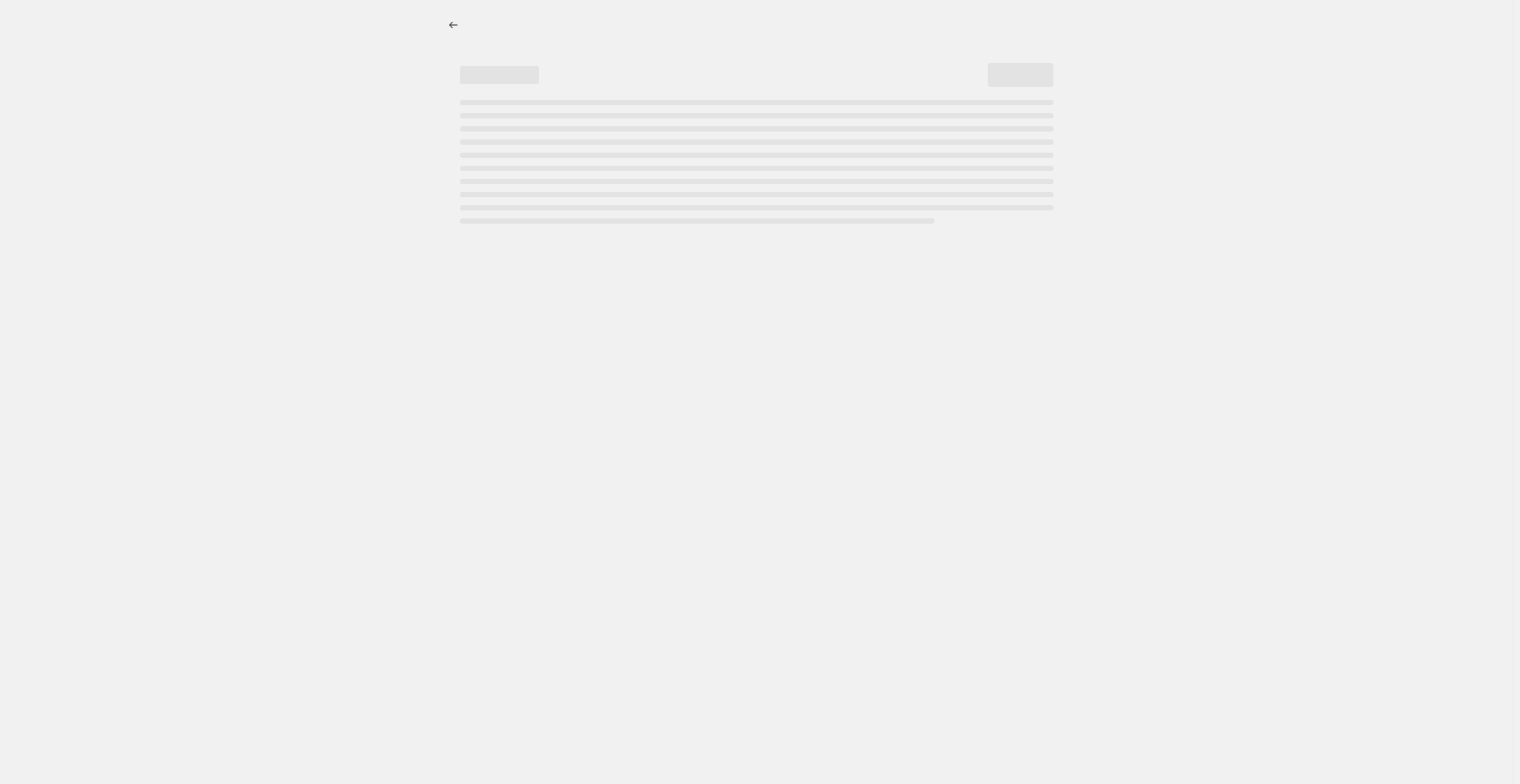
select select "percentage"
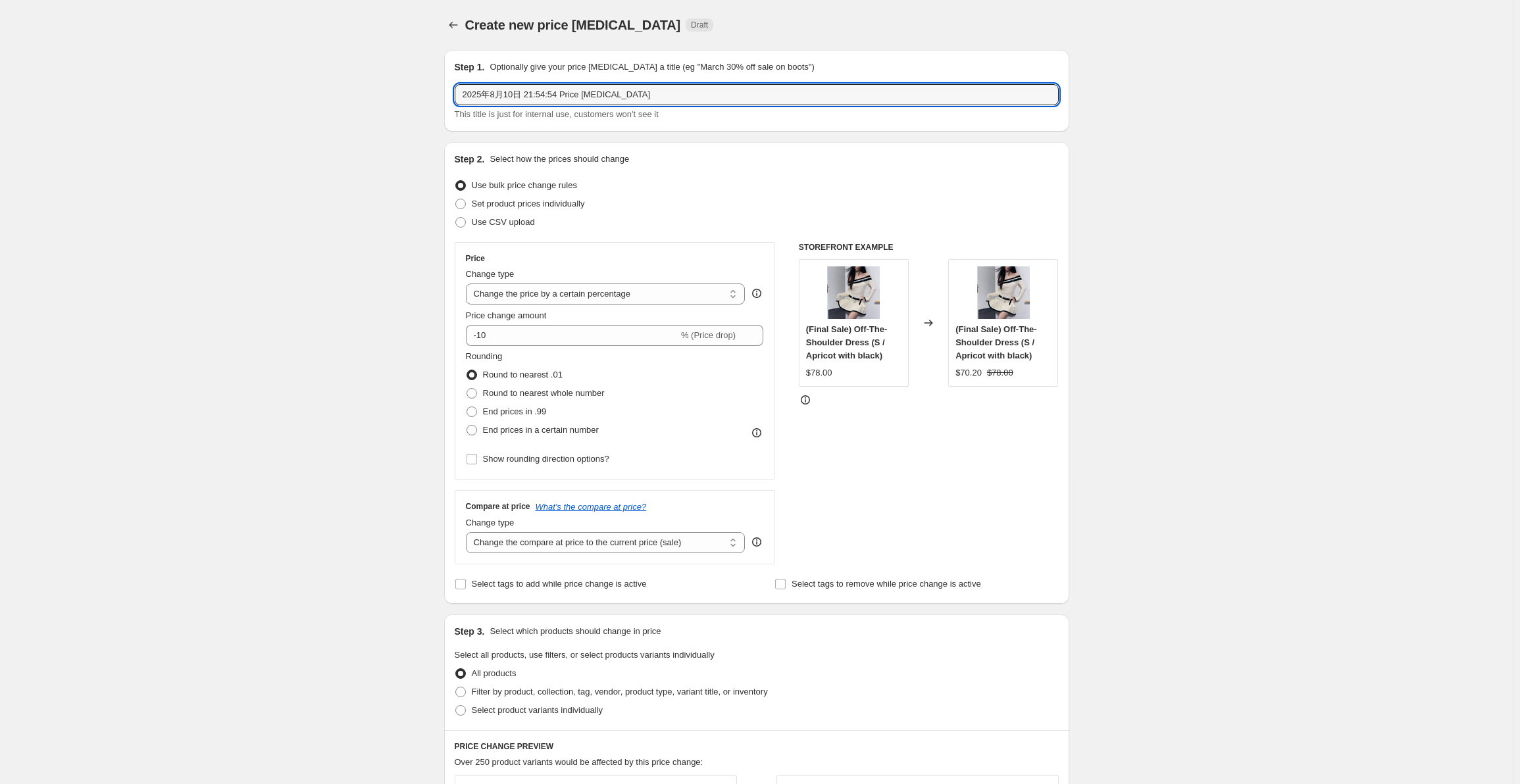
drag, startPoint x: 626, startPoint y: 92, endPoint x: 410, endPoint y: 107, distance: 216.5
click at [410, 107] on div "Create new price [MEDICAL_DATA]. This page is ready Create new price [MEDICAL_D…" at bounding box center [756, 668] width 1513 height 1337
paste input "ViaPitti 2025 Autumn Series ：Wandering Princess Vol.4"
type input "ViaPitti 2025 Autumn Series ：Wandering Princess Vol.4 / 8.10新品早秋折扣"
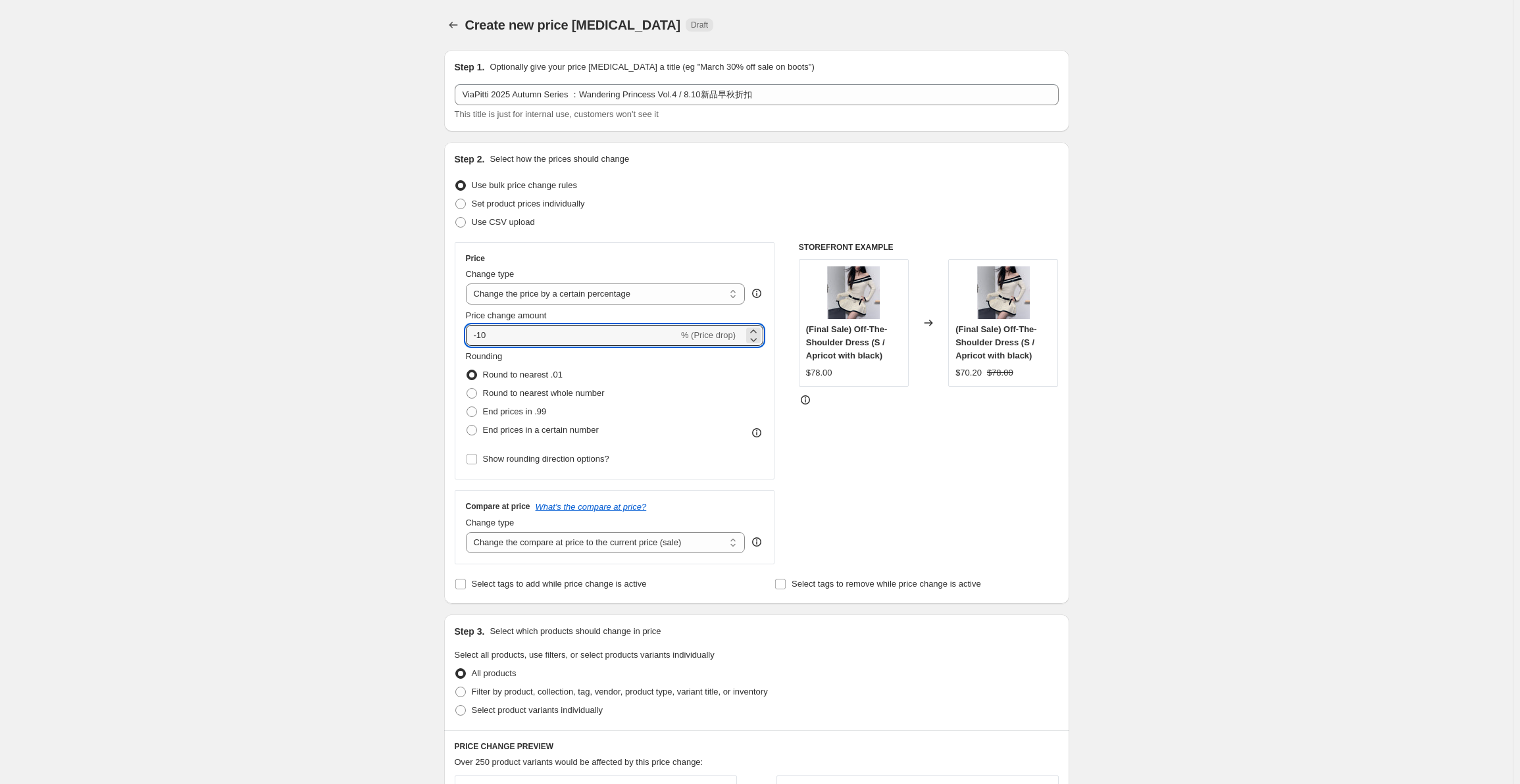
drag, startPoint x: 567, startPoint y: 339, endPoint x: 445, endPoint y: 338, distance: 122.0
click at [445, 338] on div "Step 1. Optionally give your price [MEDICAL_DATA] a title (eg "March 30% off sa…" at bounding box center [751, 648] width 636 height 1216
type input "-5"
click at [590, 399] on span "Round to nearest whole number" at bounding box center [544, 393] width 122 height 13
click at [467, 389] on input "Round to nearest whole number" at bounding box center [467, 388] width 1 height 1
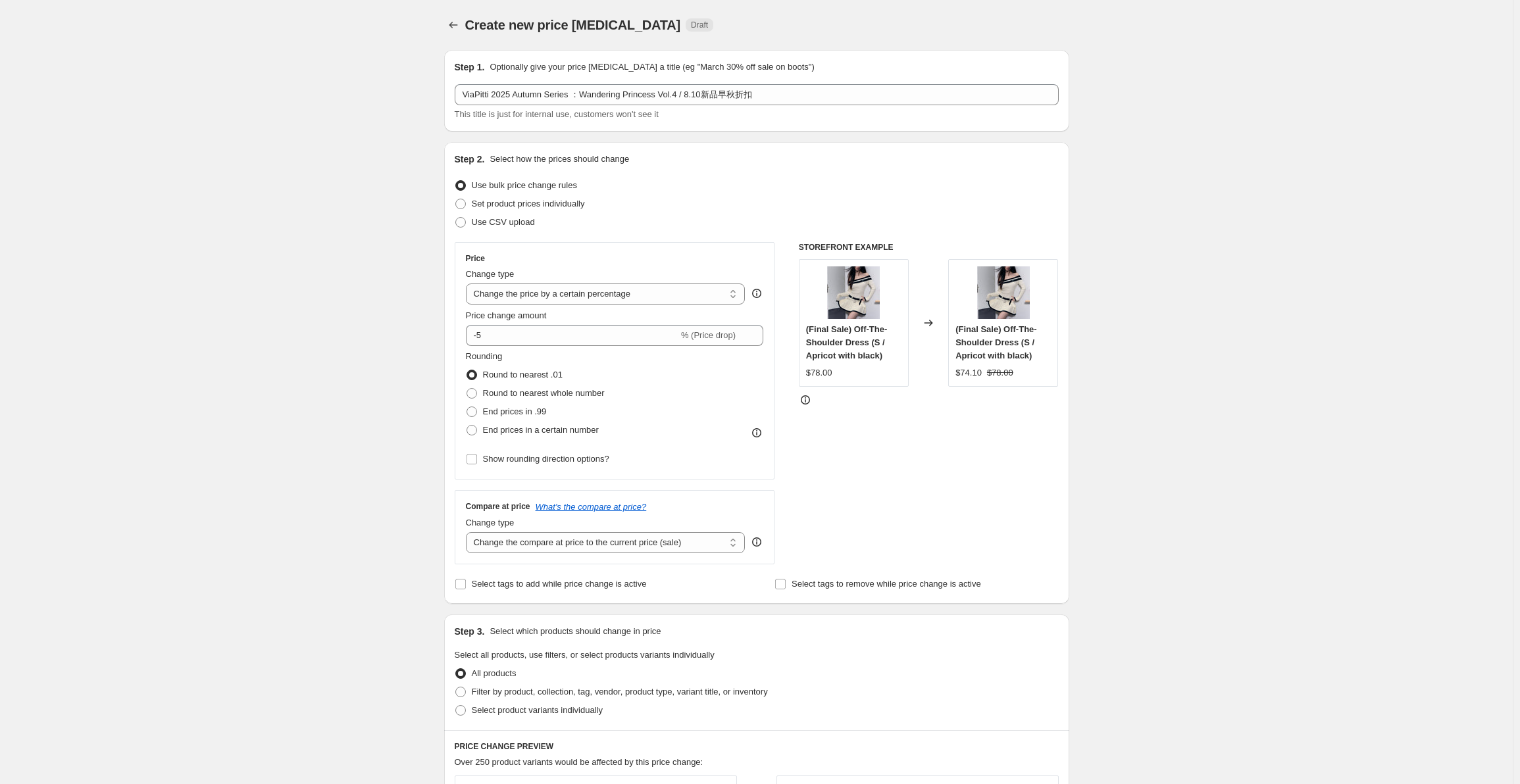
radio input "true"
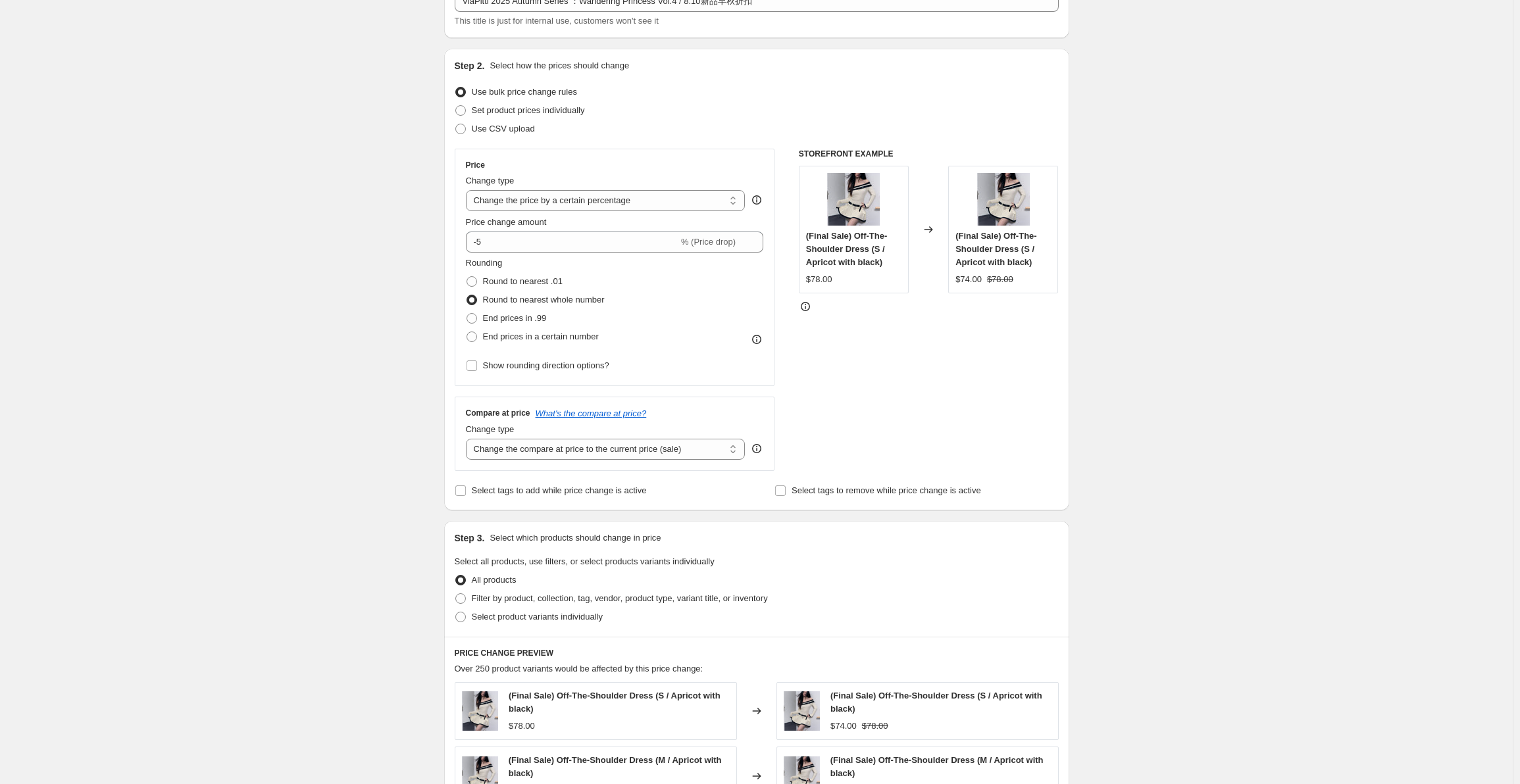
scroll to position [131, 0]
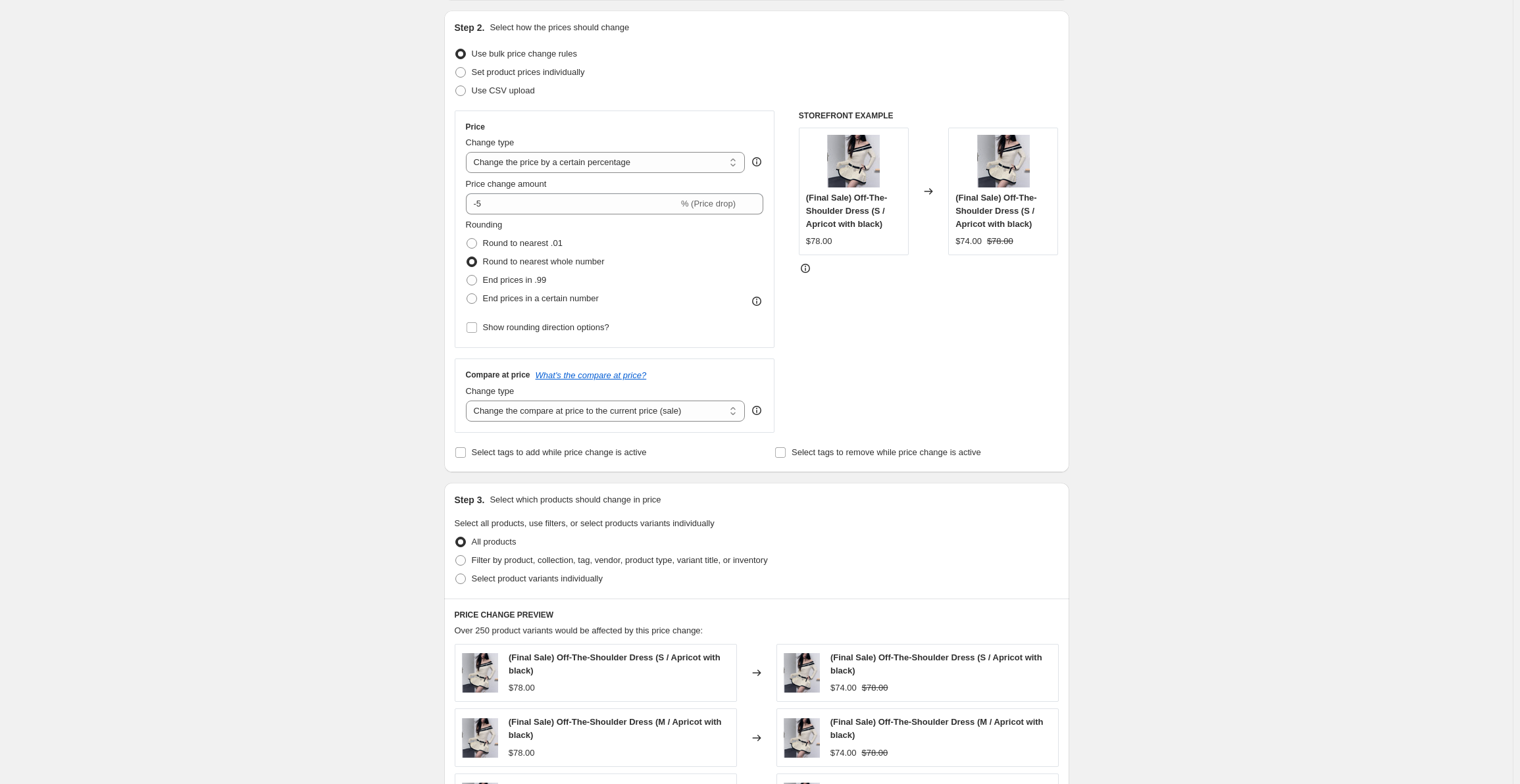
click at [641, 422] on div "Compare at price What's the compare at price? Change type Change the compare at…" at bounding box center [615, 395] width 320 height 74
click at [657, 414] on select "Change the compare at price to the current price (sale) Change the compare at p…" at bounding box center [605, 411] width 280 height 21
select select "percentage"
click at [468, 401] on select "Change the compare at price to the current price (sale) Change the compare at p…" at bounding box center [605, 411] width 280 height 21
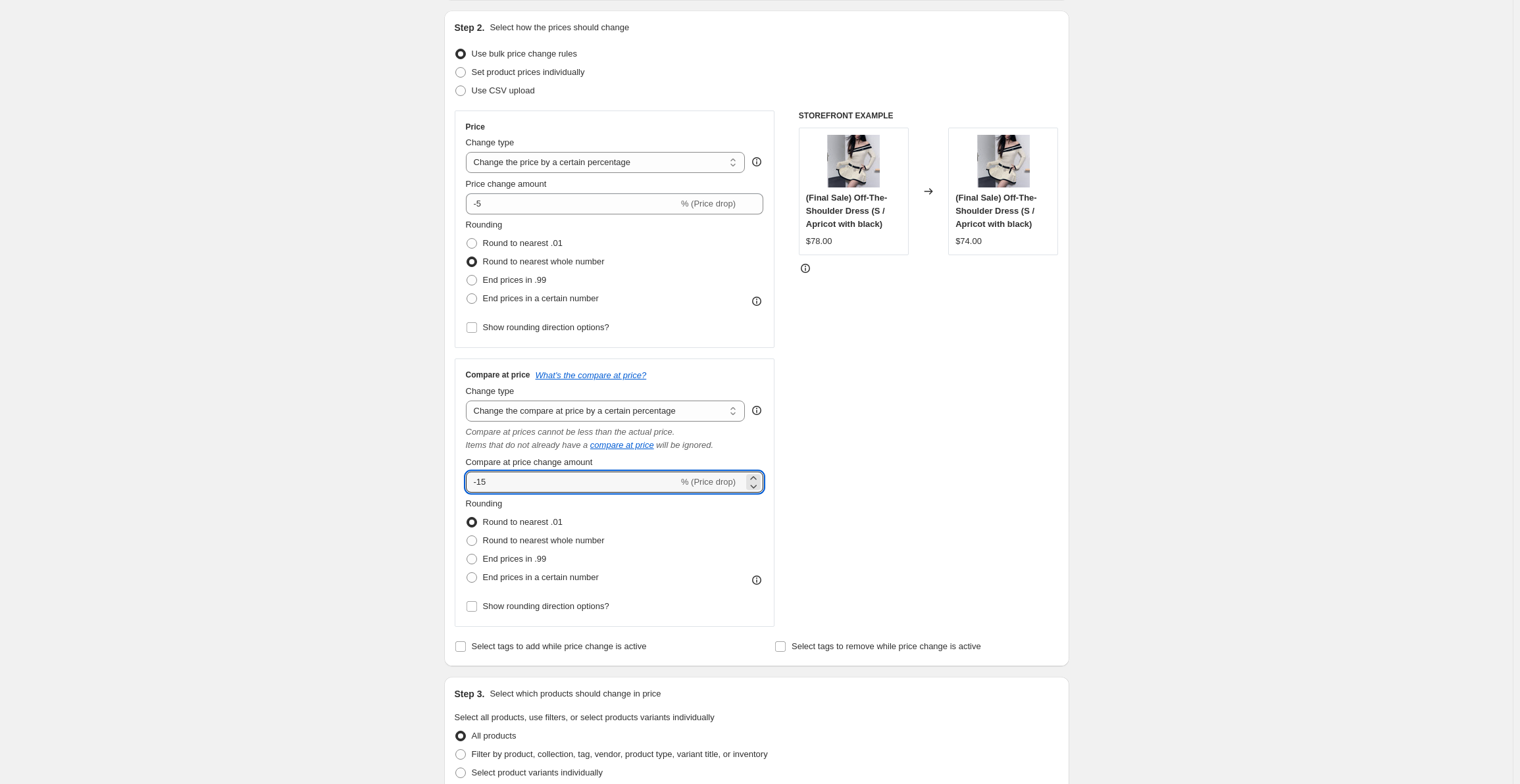
drag, startPoint x: 484, startPoint y: 483, endPoint x: 430, endPoint y: 481, distance: 54.0
click at [430, 481] on div "Create new price [MEDICAL_DATA]. This page is ready Create new price [MEDICAL_D…" at bounding box center [756, 633] width 1513 height 1530
type input "5"
click at [667, 533] on div "Rounding Round to nearest .01 Round to nearest whole number End prices in .99 E…" at bounding box center [615, 541] width 298 height 90
click at [549, 544] on span "Round to nearest whole number" at bounding box center [544, 541] width 122 height 10
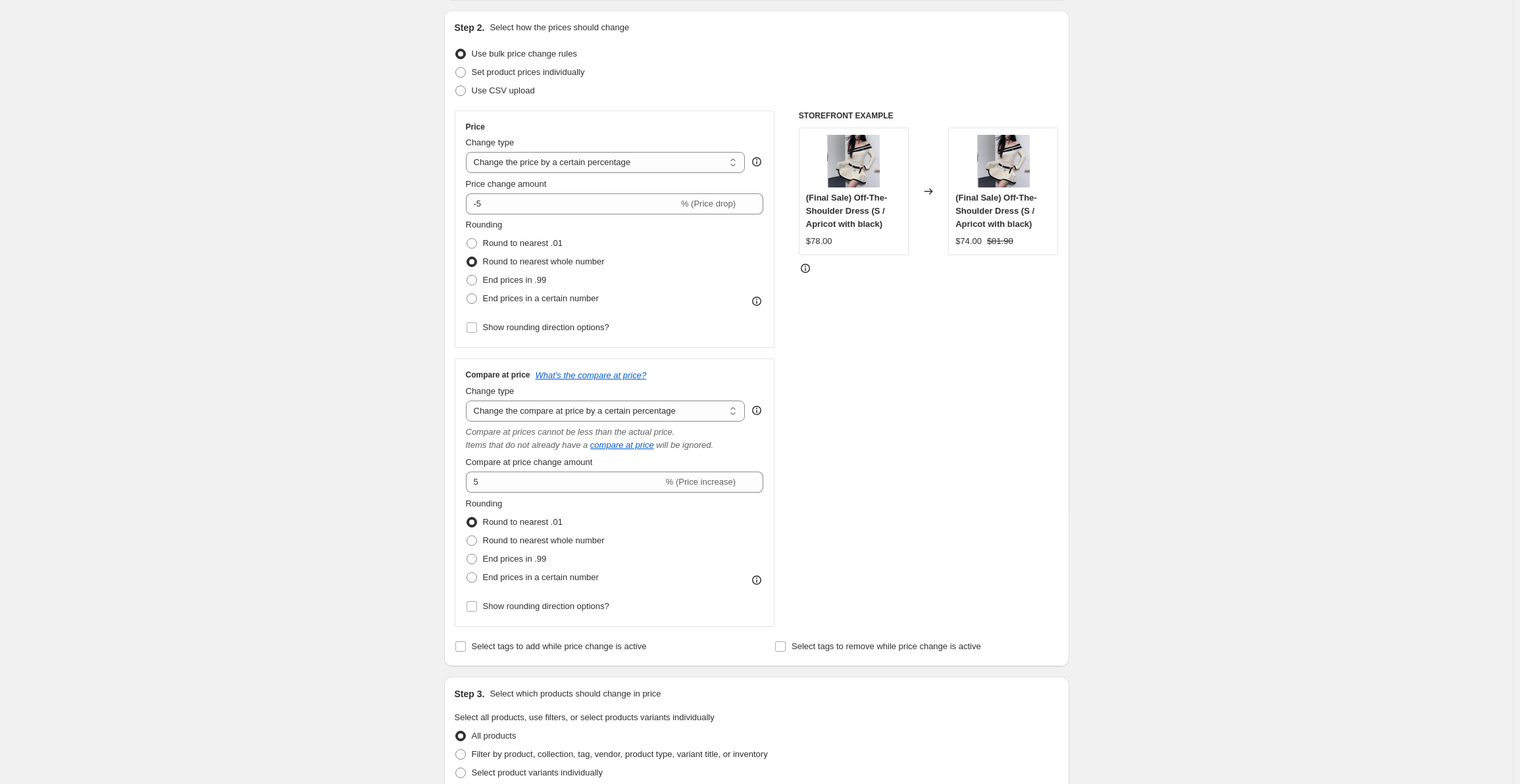
click at [467, 536] on input "Round to nearest whole number" at bounding box center [467, 536] width 1 height 1
radio input "true"
click at [723, 571] on div "Rounding Round to nearest .01 Round to nearest whole number End prices in .99 E…" at bounding box center [615, 541] width 298 height 90
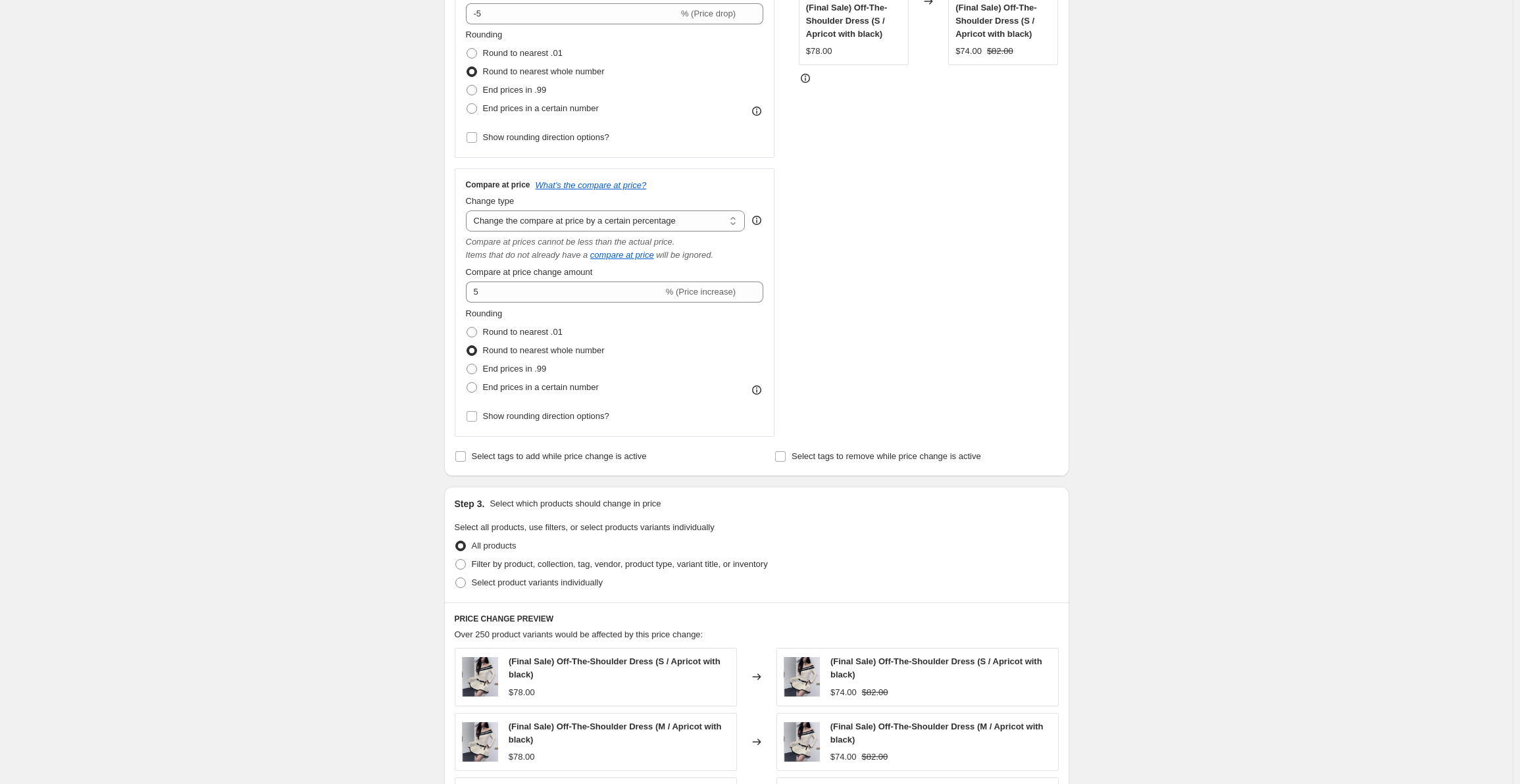
scroll to position [329, 0]
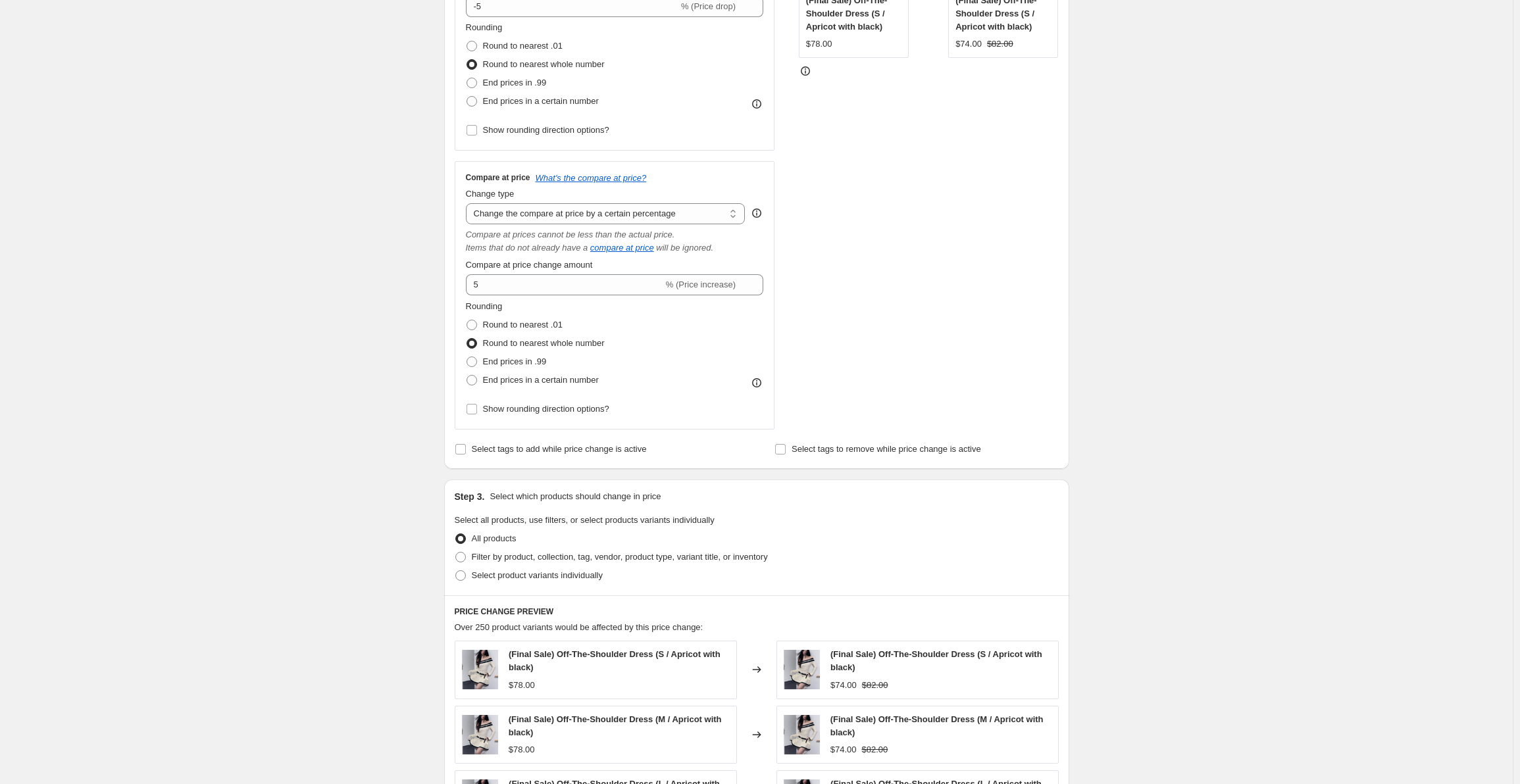
click at [601, 452] on span "Select tags to add while price change is active" at bounding box center [559, 449] width 175 height 10
click at [466, 452] on input "Select tags to add while price change is active" at bounding box center [460, 449] width 10 height 10
checkbox input "true"
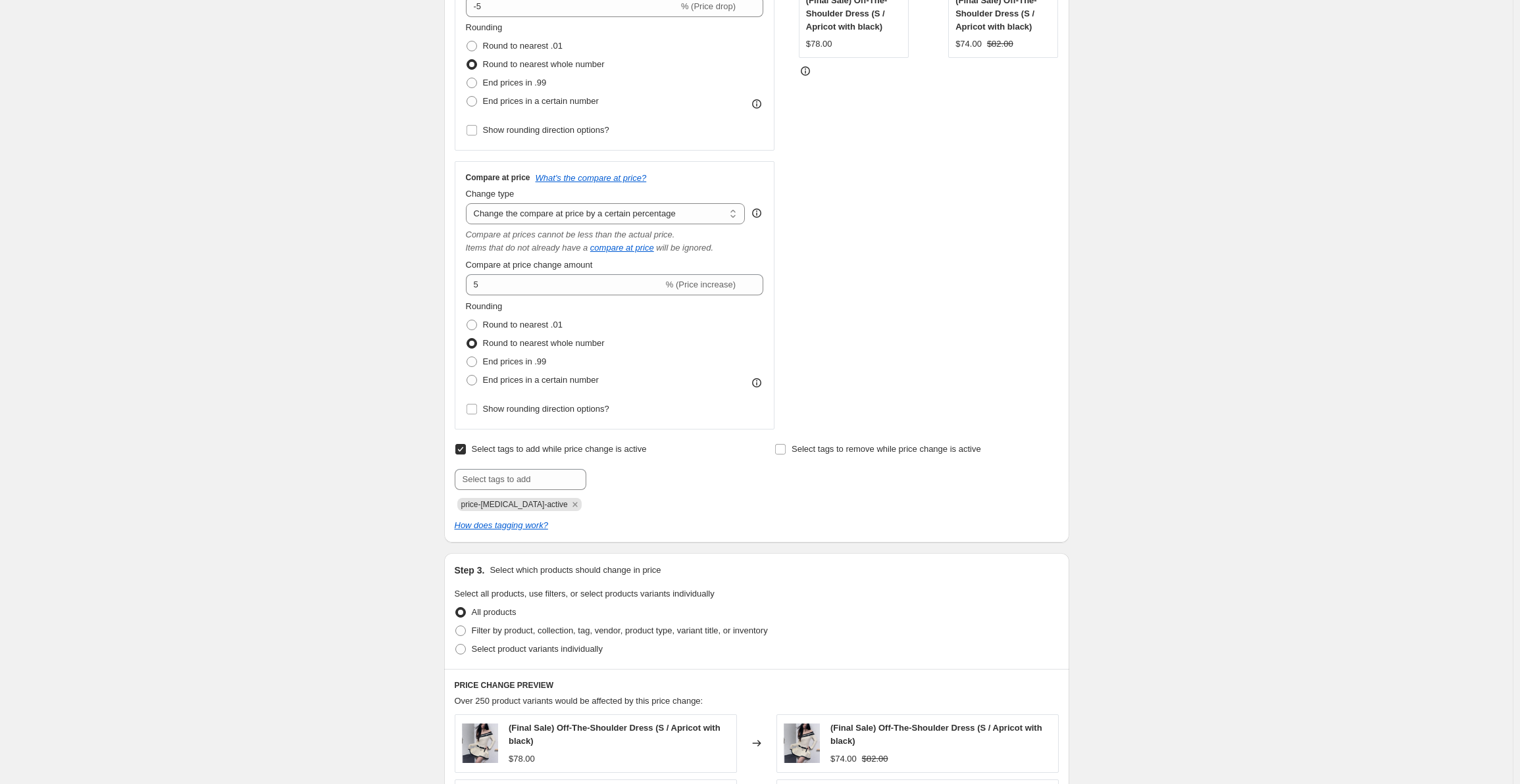
click at [800, 451] on span "Select tags to remove while price change is active" at bounding box center [886, 449] width 190 height 10
click at [786, 451] on input "Select tags to remove while price change is active" at bounding box center [779, 449] width 10 height 10
checkbox input "true"
drag, startPoint x: 463, startPoint y: 509, endPoint x: 545, endPoint y: 499, distance: 82.6
click at [545, 499] on span "price-[MEDICAL_DATA]-active" at bounding box center [519, 504] width 124 height 13
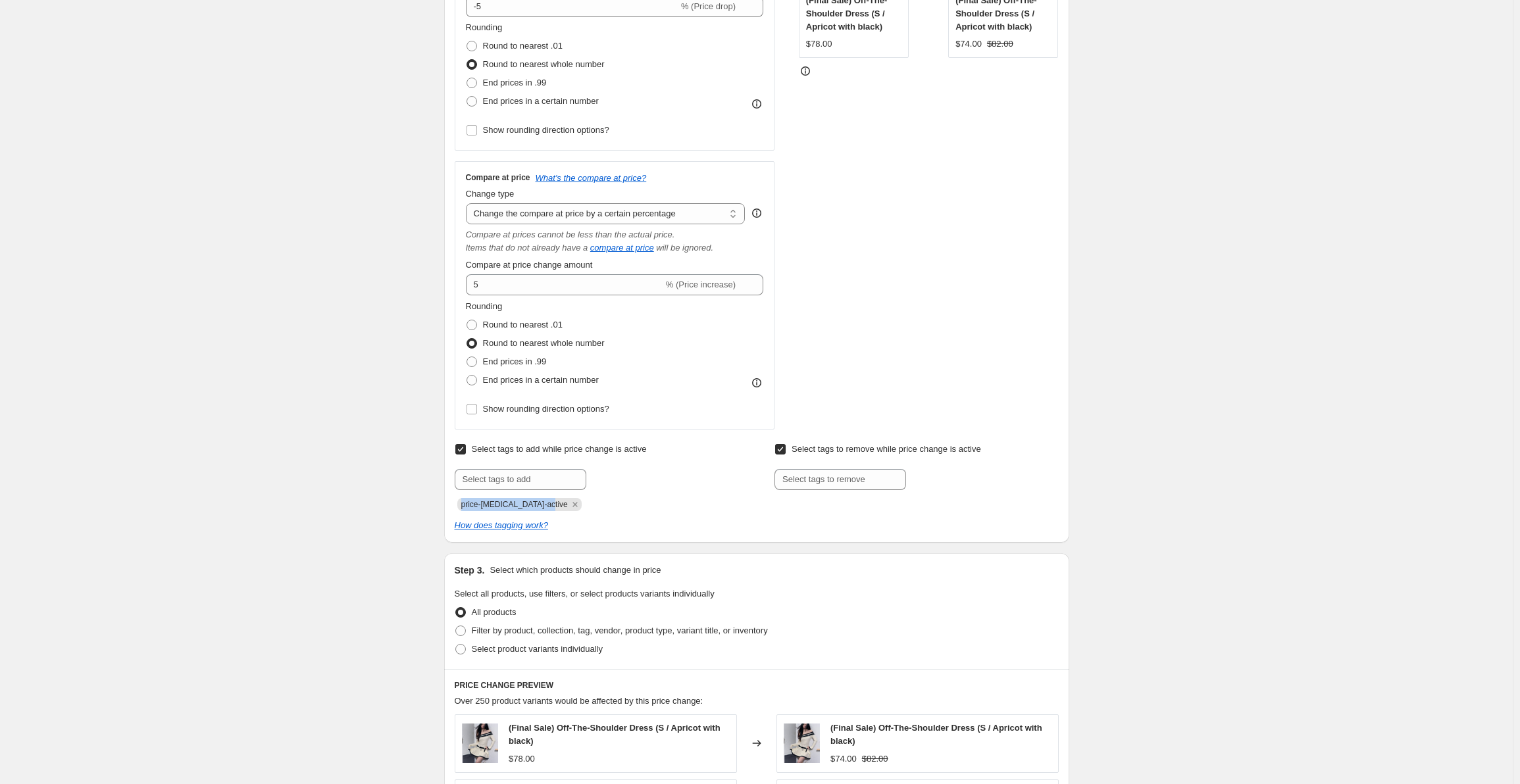
copy span "price-[MEDICAL_DATA]-active"
click at [831, 469] on input "text" at bounding box center [841, 479] width 131 height 21
paste input "price-[MEDICAL_DATA]-active"
type input "price-[MEDICAL_DATA]-active"
click at [947, 481] on span "price-change..." at bounding box center [963, 479] width 56 height 9
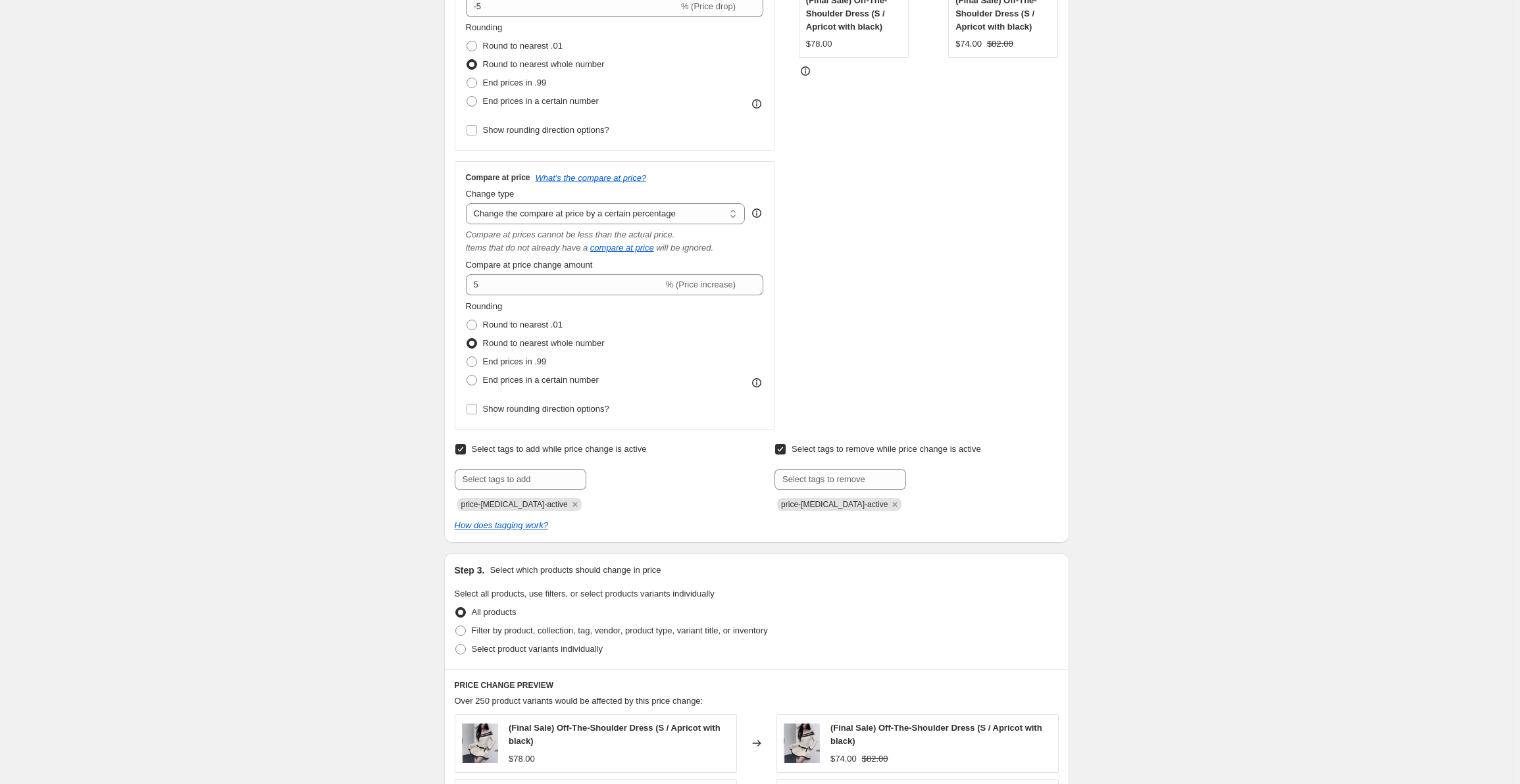
click at [905, 514] on div "Select tags to add while price change is active Submit price-[MEDICAL_DATA]-act…" at bounding box center [756, 487] width 604 height 93
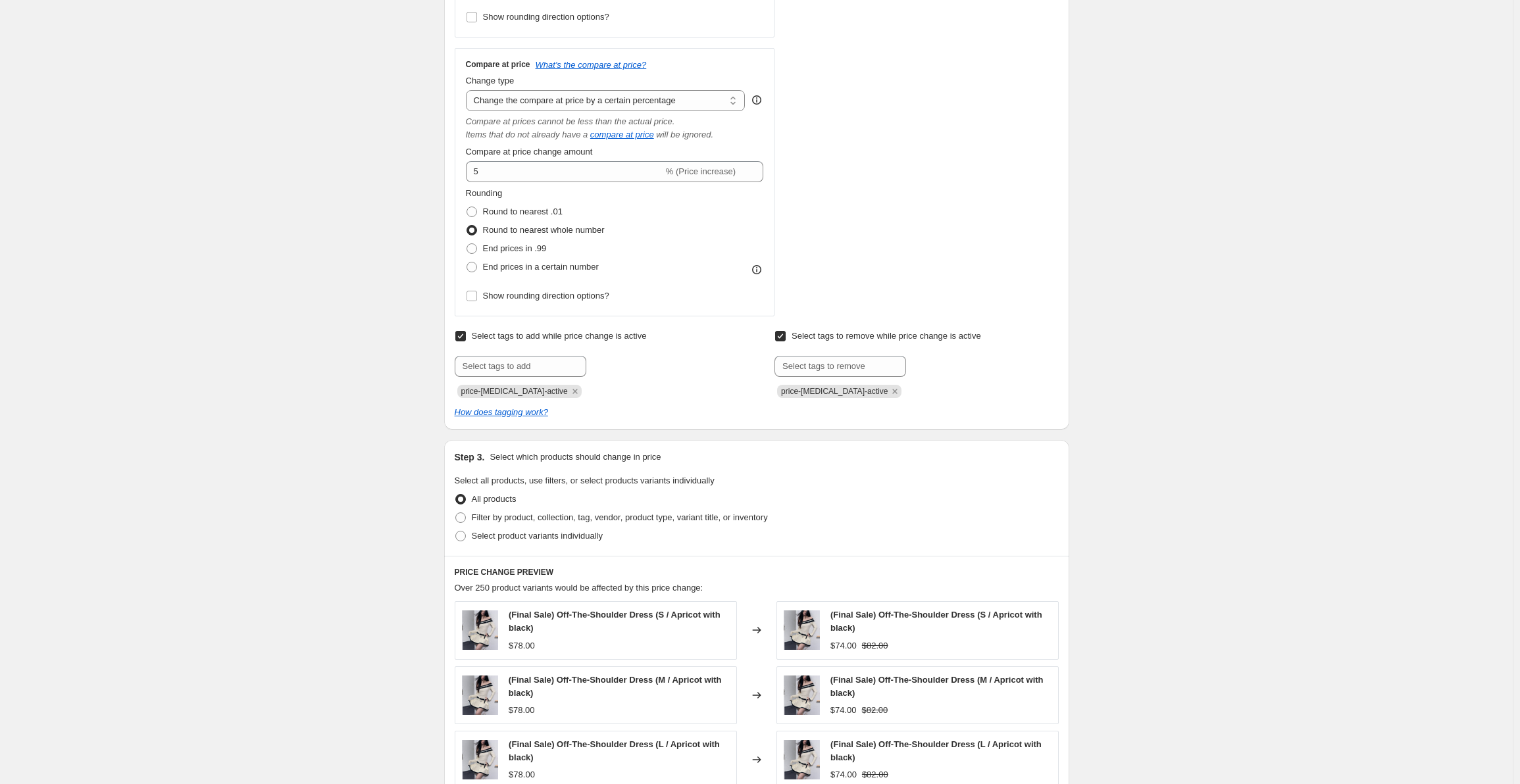
scroll to position [461, 0]
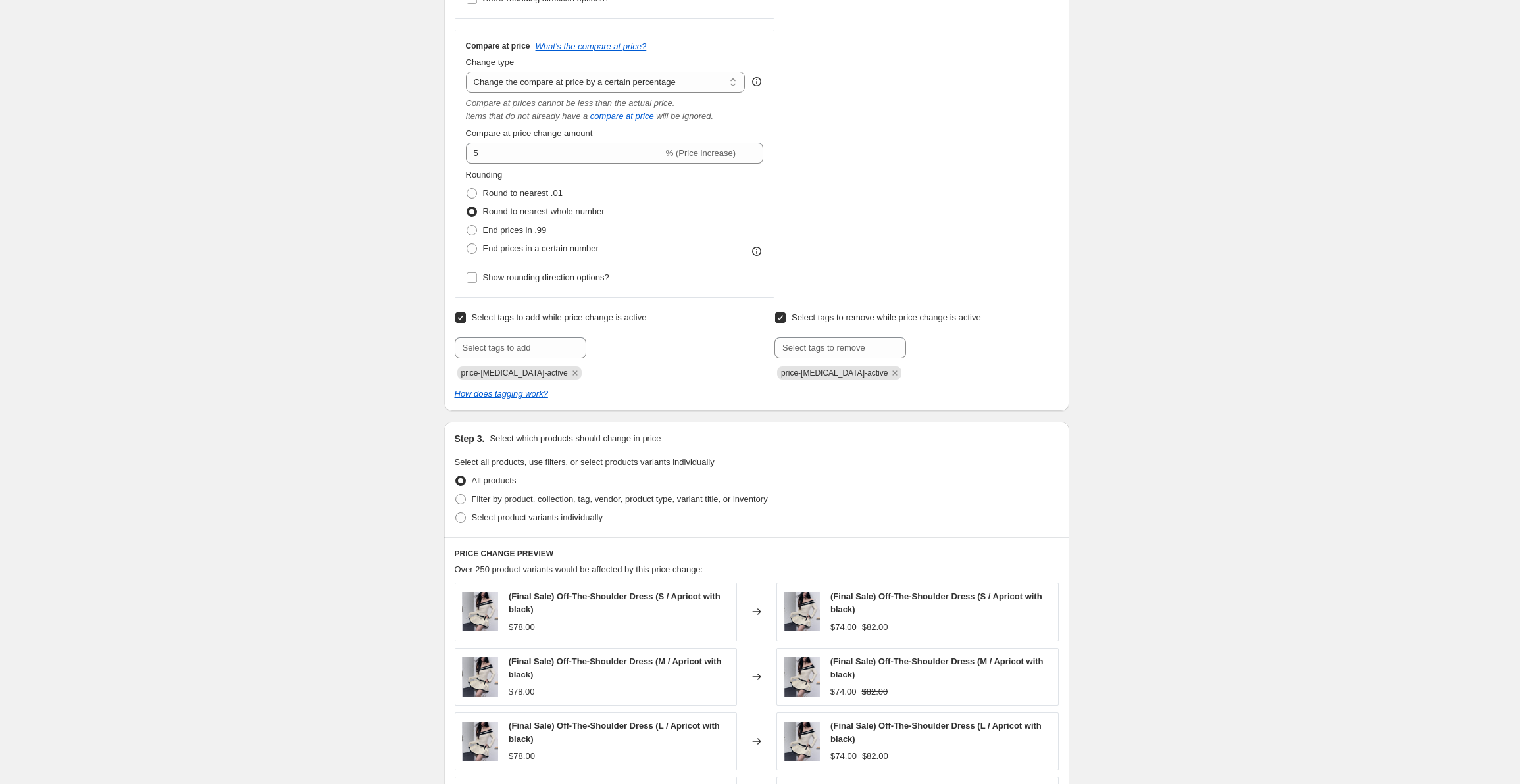
click at [541, 500] on span "Filter by product, collection, tag, vendor, product type, variant title, or inv…" at bounding box center [620, 499] width 296 height 10
click at [456, 495] on input "Filter by product, collection, tag, vendor, product type, variant title, or inv…" at bounding box center [455, 494] width 1 height 1
radio input "true"
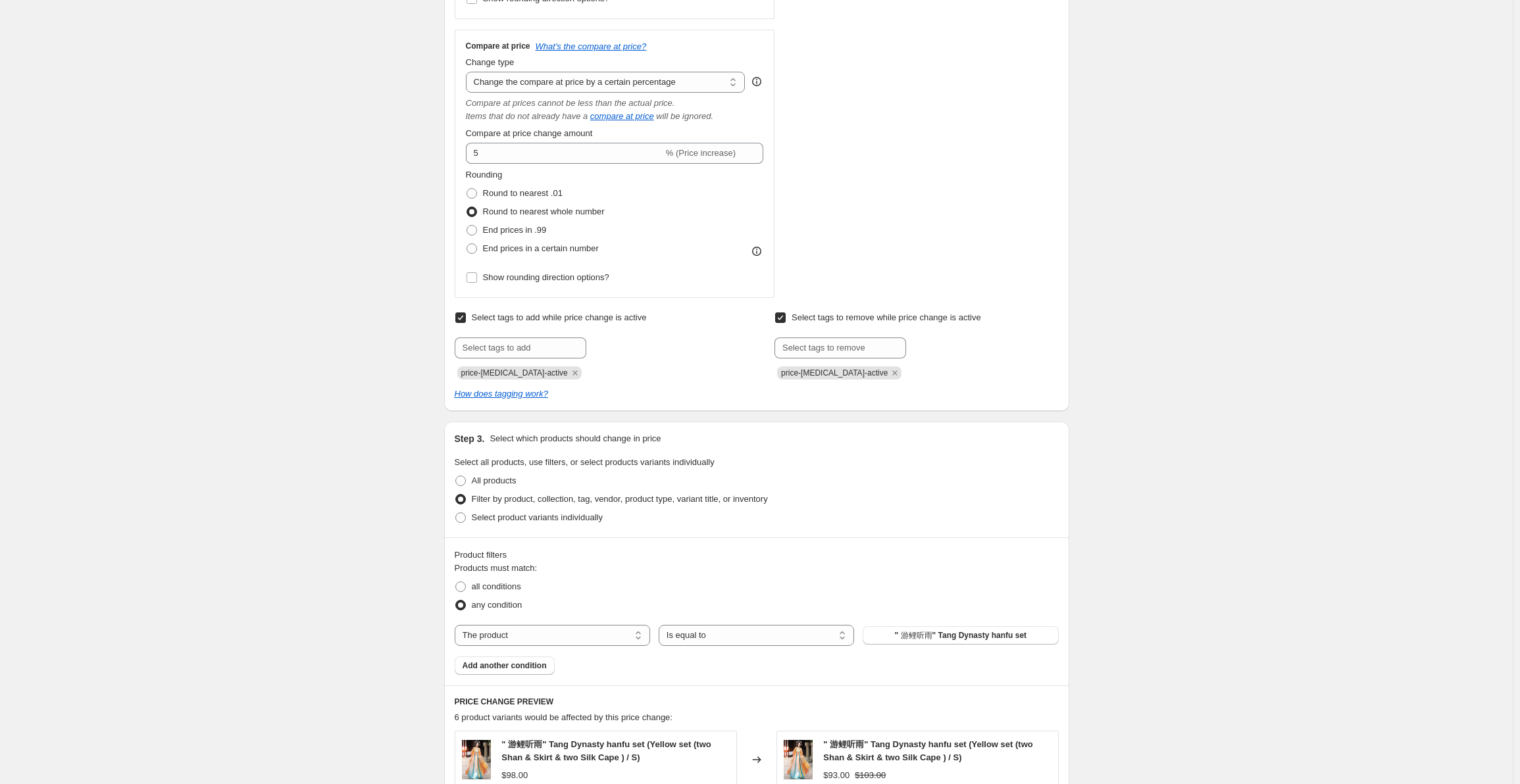
click at [542, 629] on select "The product The product's collection The product's tag The product's vendor The…" at bounding box center [552, 635] width 195 height 21
select select "collection"
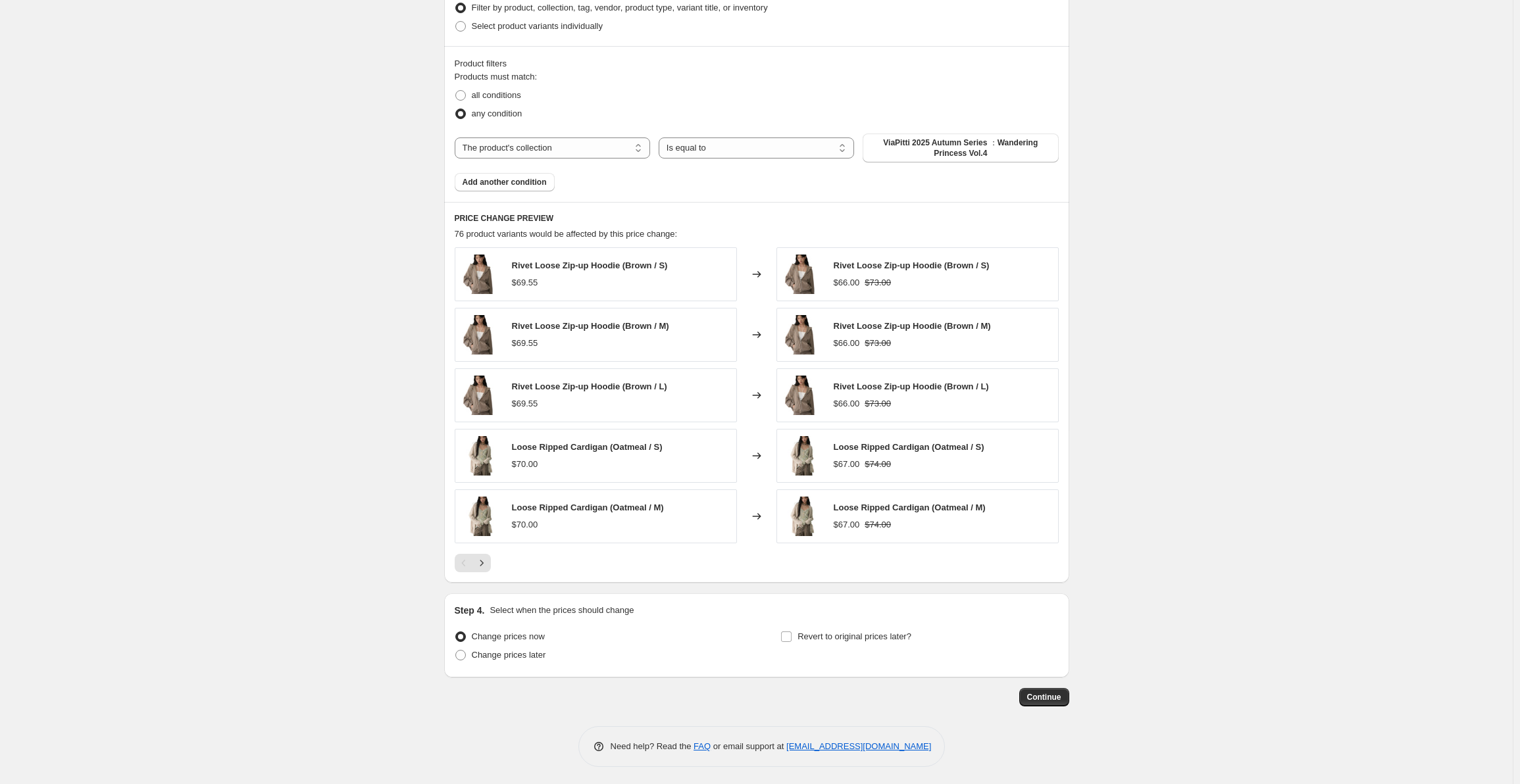
scroll to position [955, 0]
click at [1037, 695] on span "Continue" at bounding box center [1044, 694] width 34 height 10
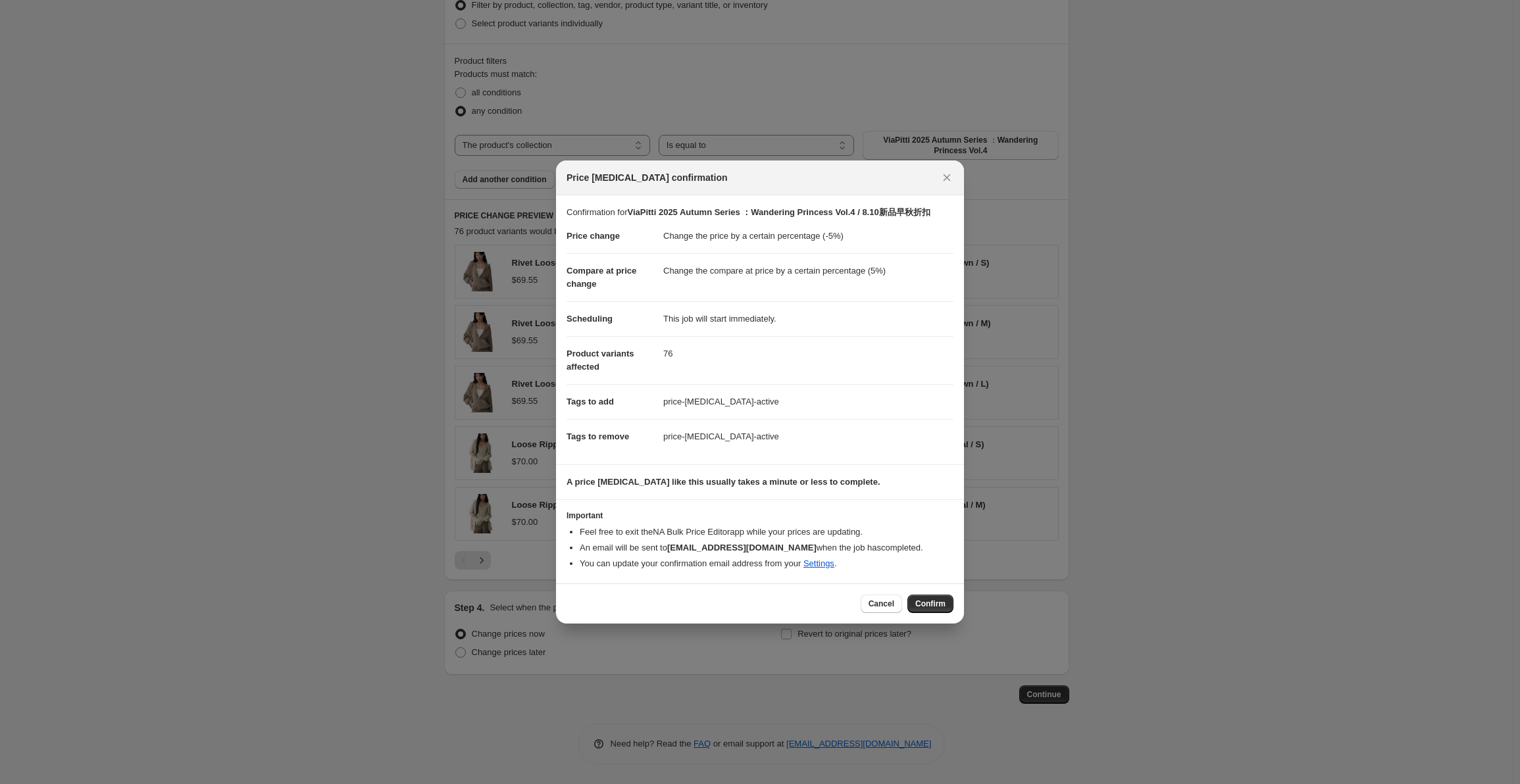
click at [931, 604] on span "Confirm" at bounding box center [930, 604] width 31 height 10
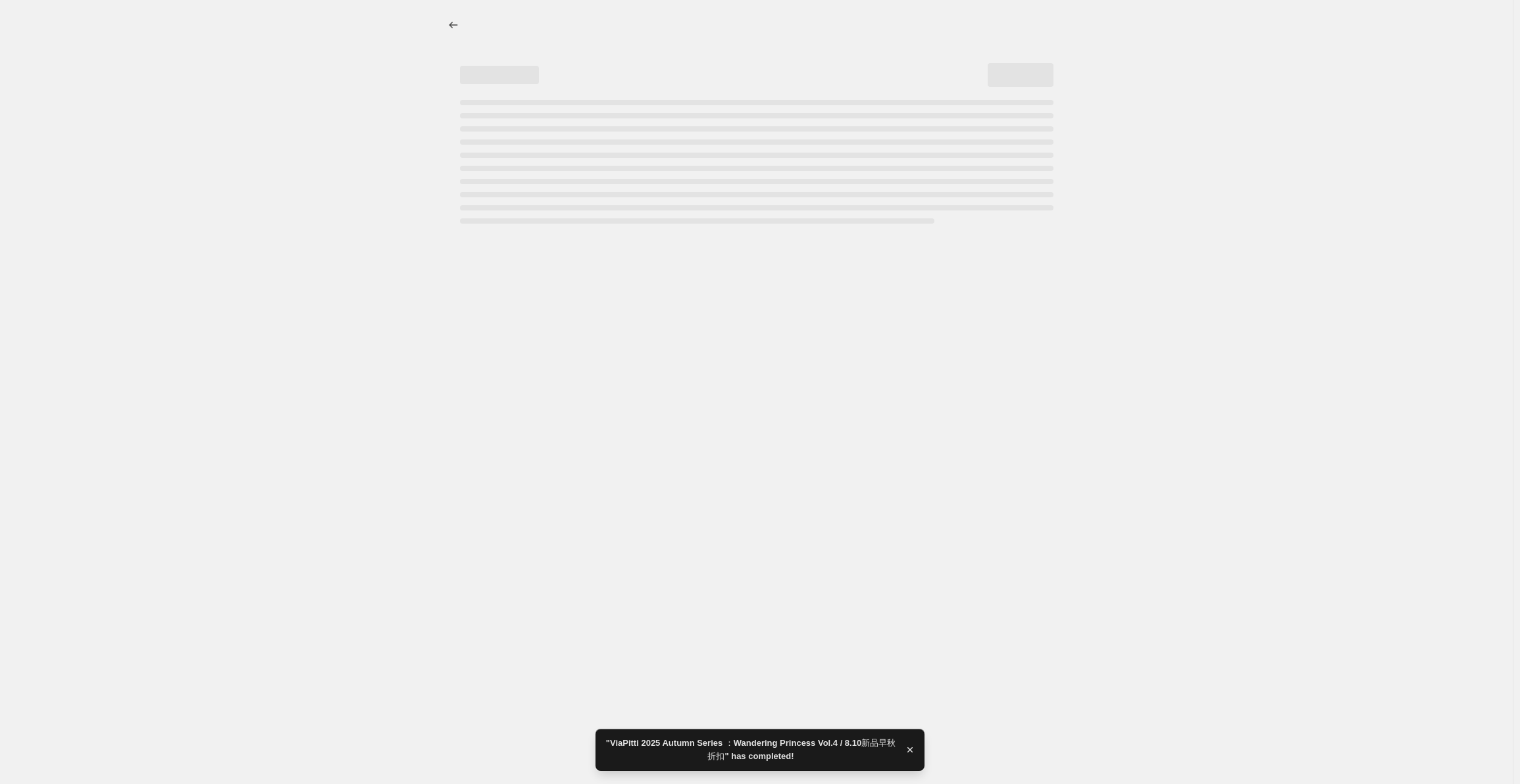
select select "percentage"
select select "collection"
